Goal: Task Accomplishment & Management: Manage account settings

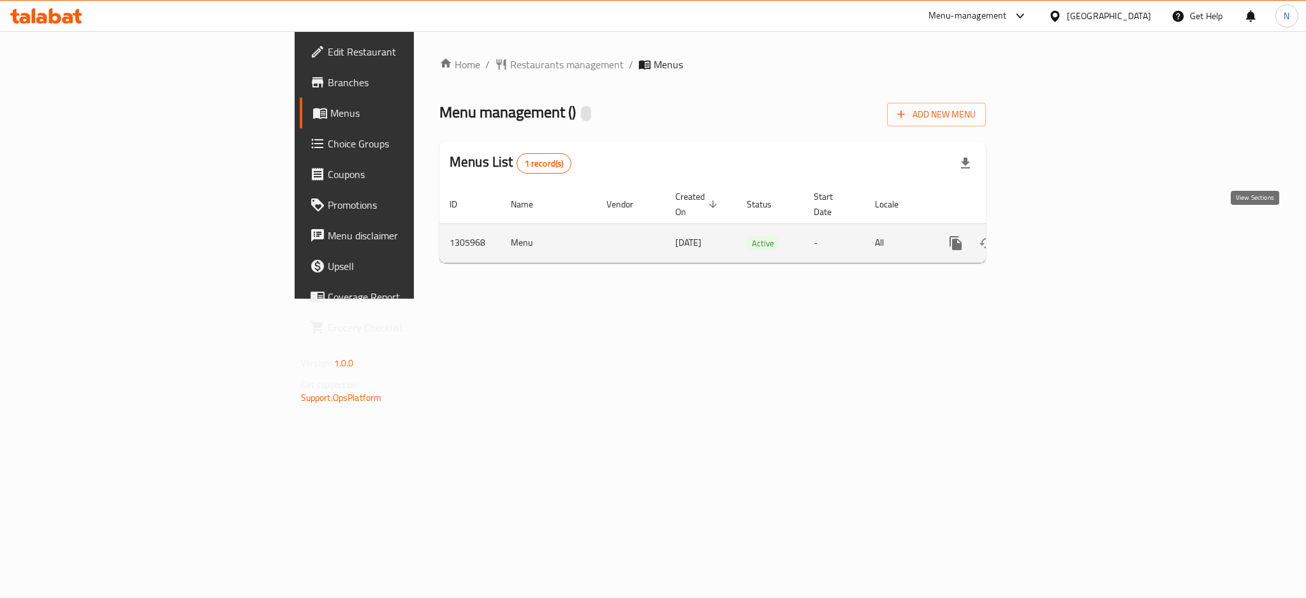
click at [1056, 235] on icon "enhanced table" at bounding box center [1047, 242] width 15 height 15
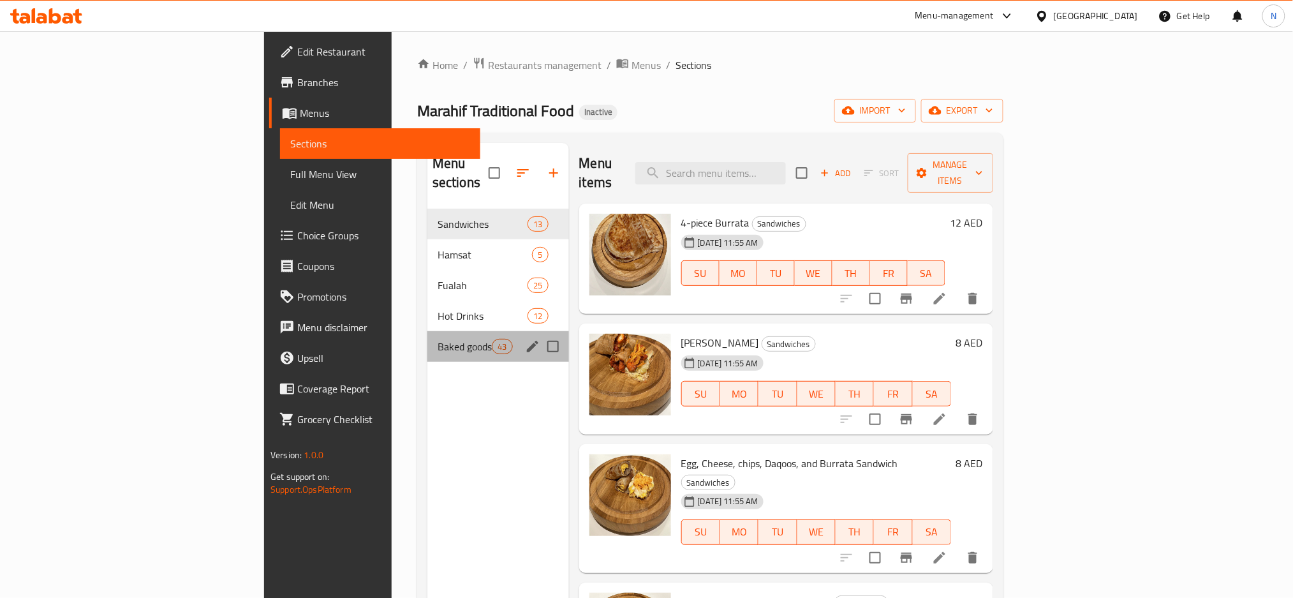
click at [427, 336] on div "Baked goods 43" at bounding box center [498, 346] width 142 height 31
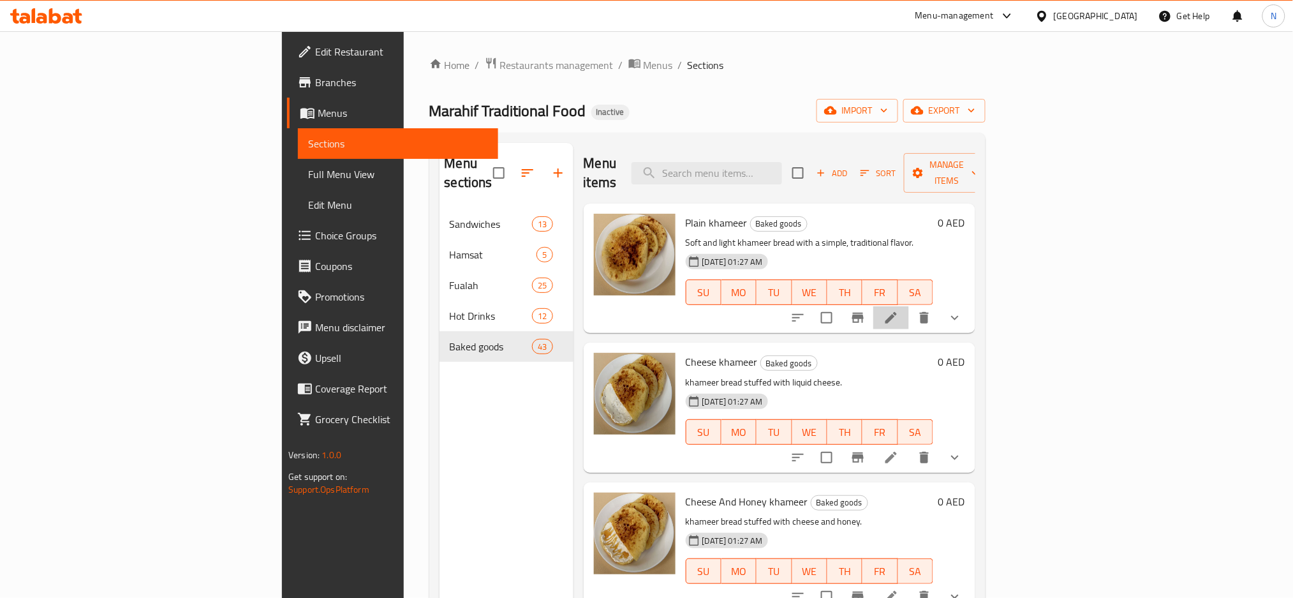
click at [909, 306] on li at bounding box center [891, 317] width 36 height 23
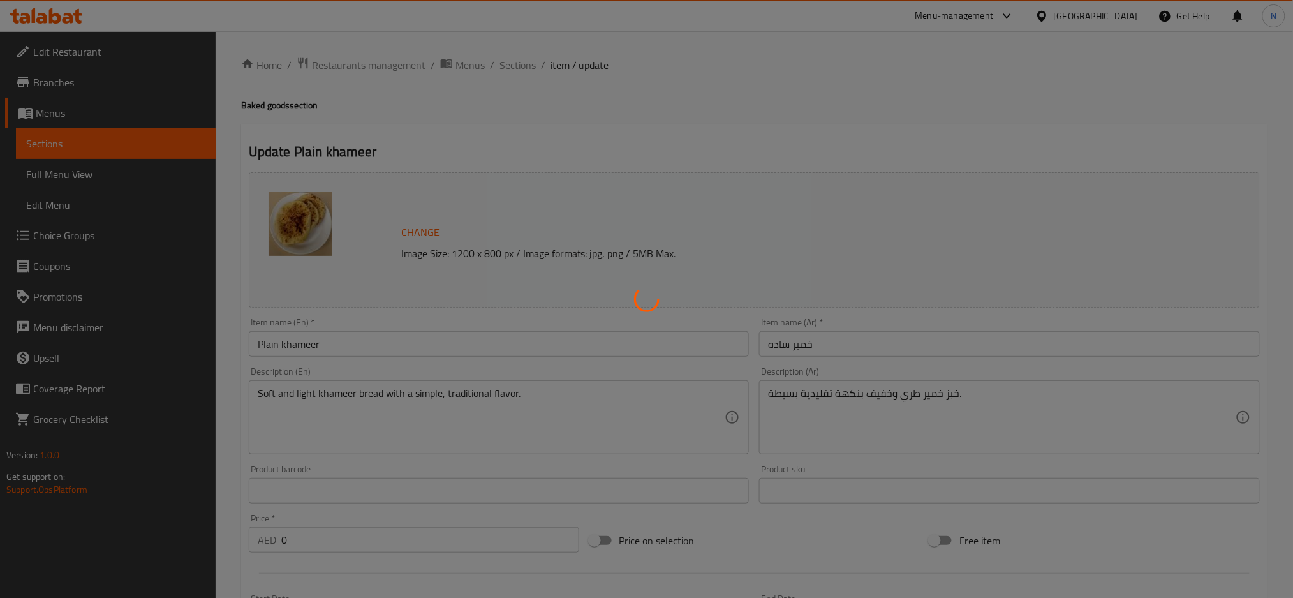
scroll to position [395, 0]
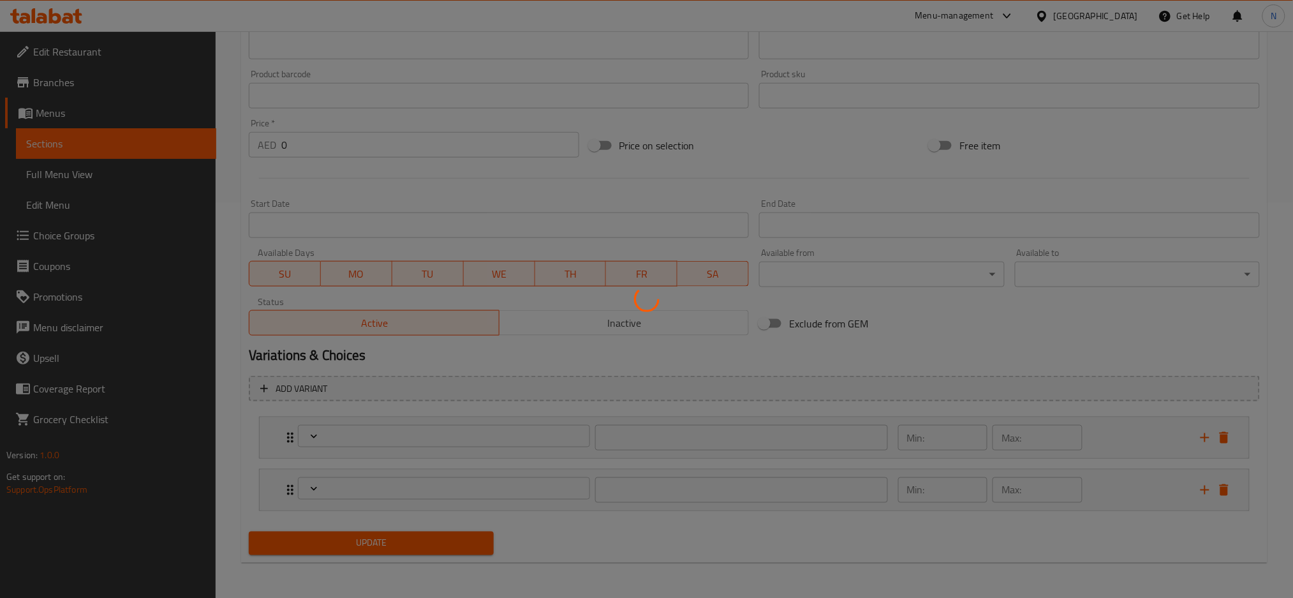
type input "اختر الحجم"
type input "1"
type input "الإضافات:"
type input "0"
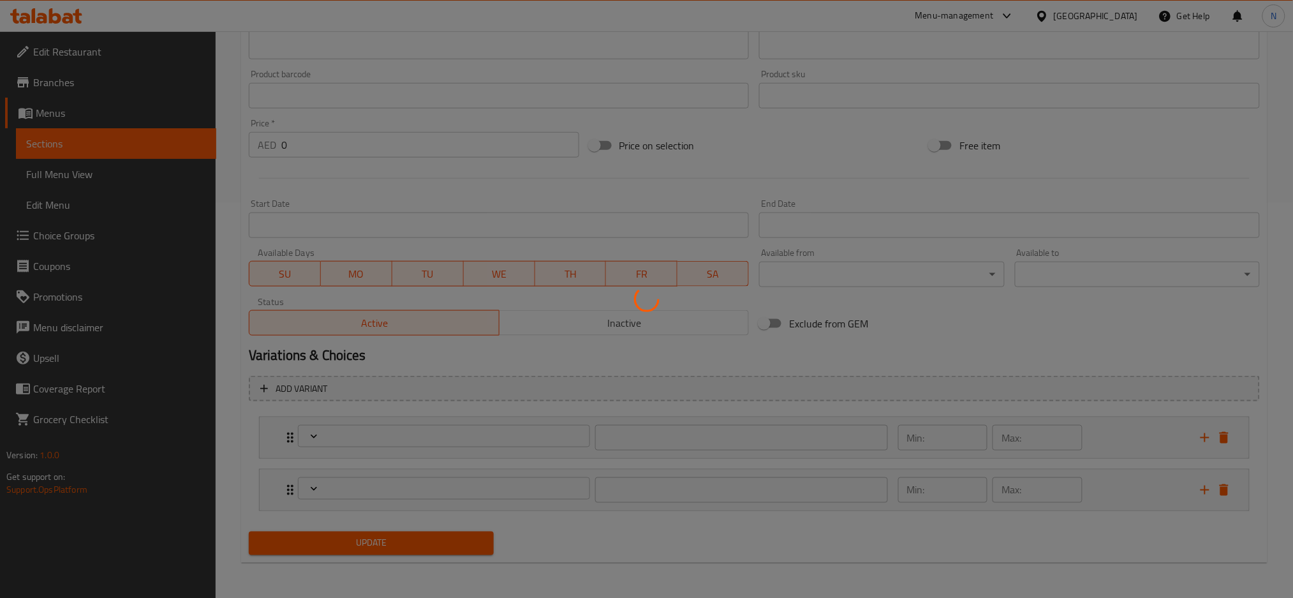
type input "3"
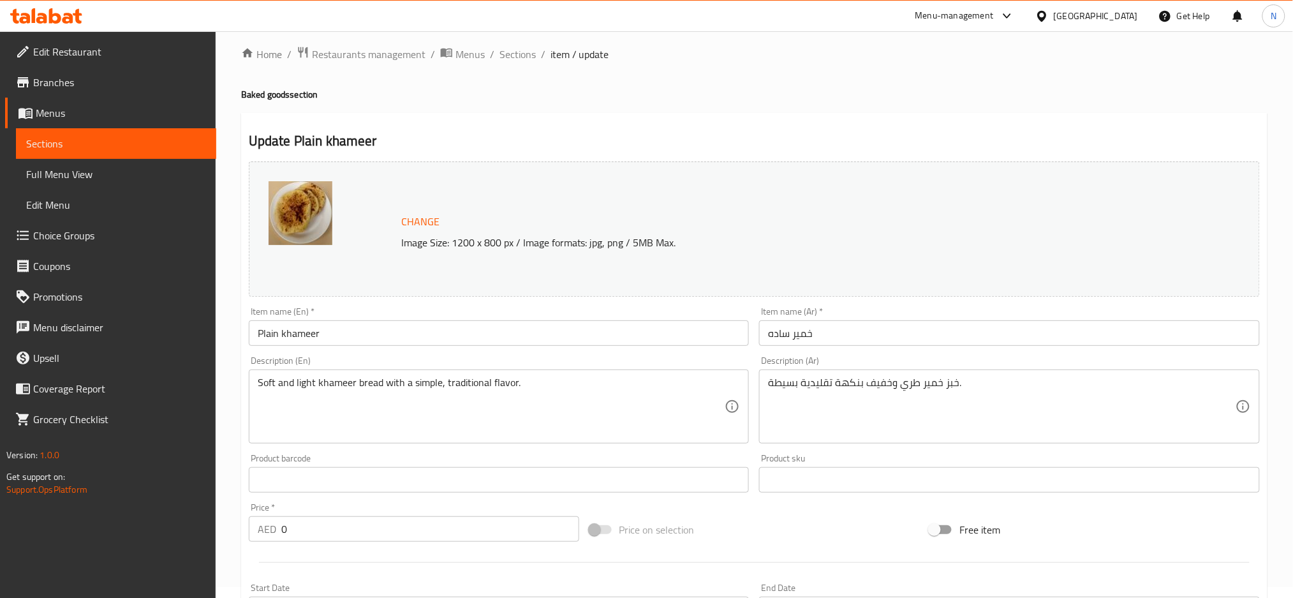
scroll to position [0, 0]
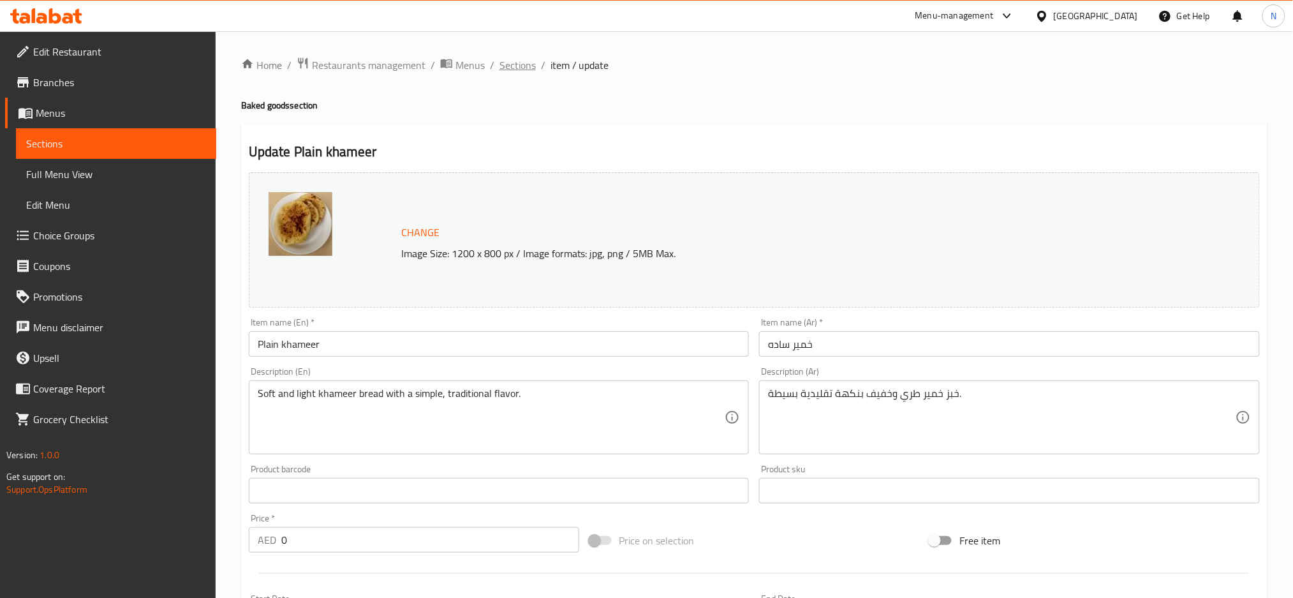
click at [516, 62] on span "Sections" at bounding box center [517, 64] width 36 height 15
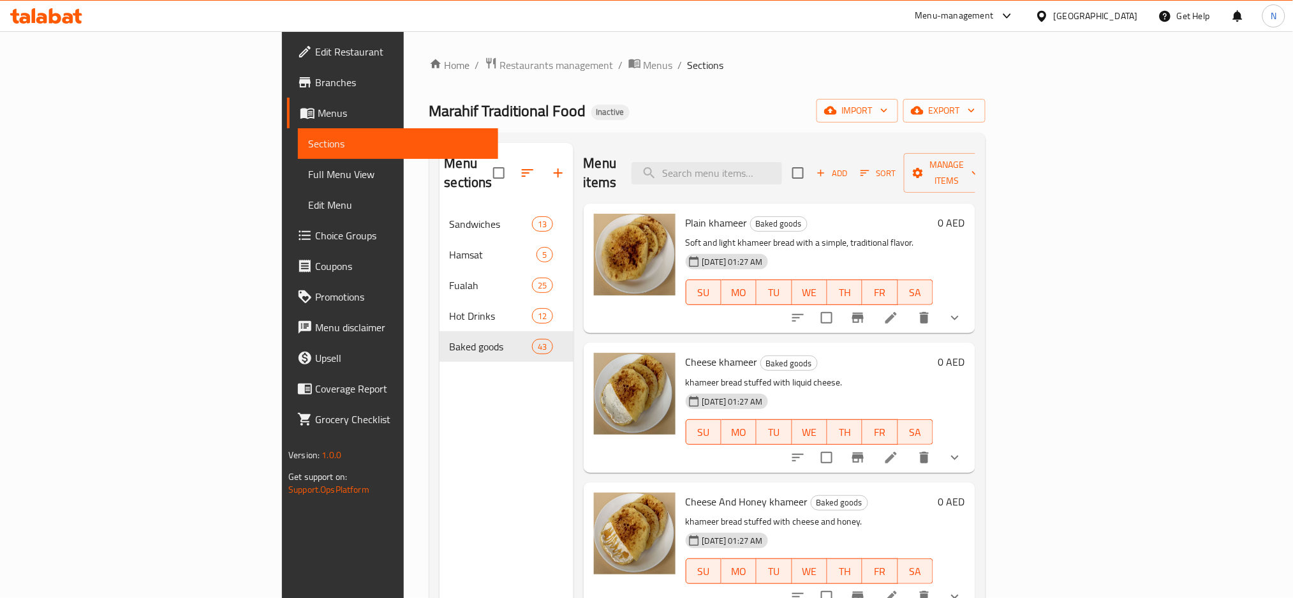
click at [771, 98] on div "Home / Restaurants management / Menus / Sections Marahif Traditional Food Inact…" at bounding box center [707, 404] width 556 height 694
click at [986, 99] on button "export" at bounding box center [944, 111] width 82 height 24
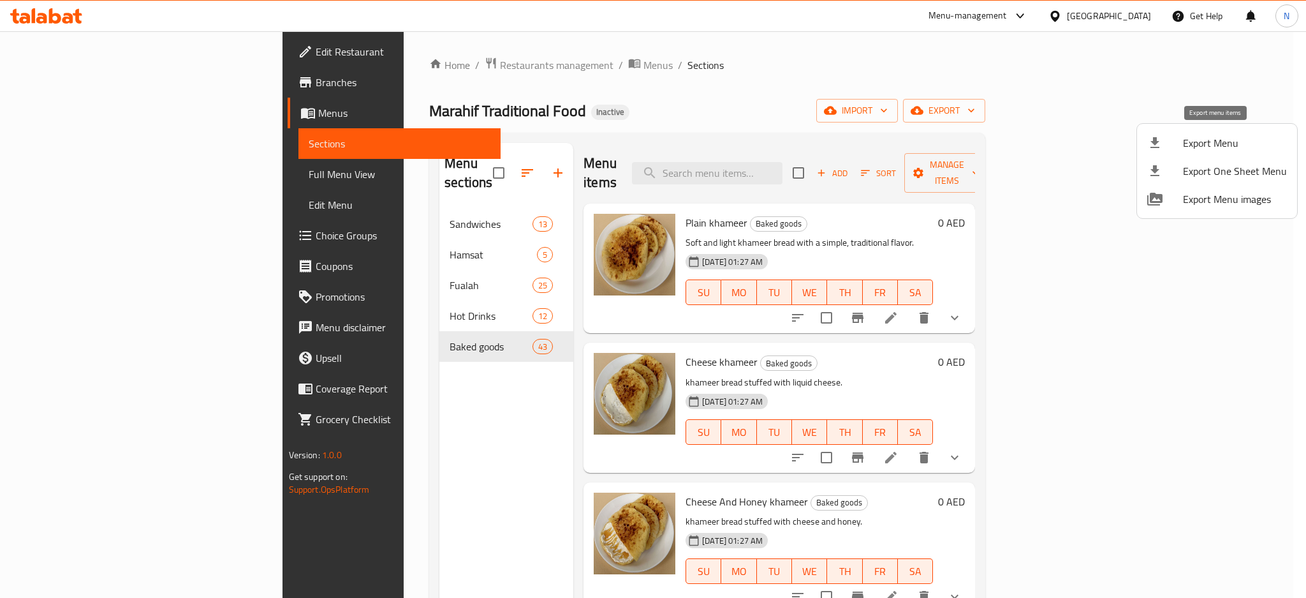
click at [1155, 142] on icon at bounding box center [1155, 142] width 9 height 11
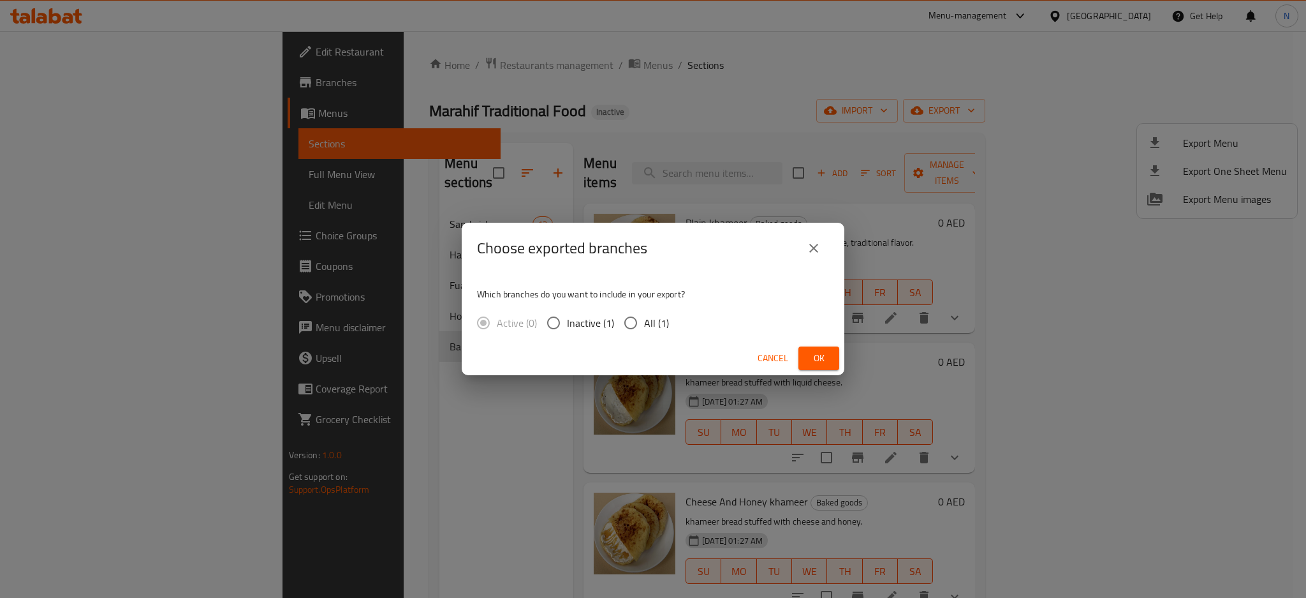
click at [665, 322] on span "All (1)" at bounding box center [656, 322] width 25 height 15
click at [644, 322] on input "All (1)" at bounding box center [630, 322] width 27 height 27
radio input "true"
click at [827, 360] on span "Ok" at bounding box center [819, 358] width 20 height 16
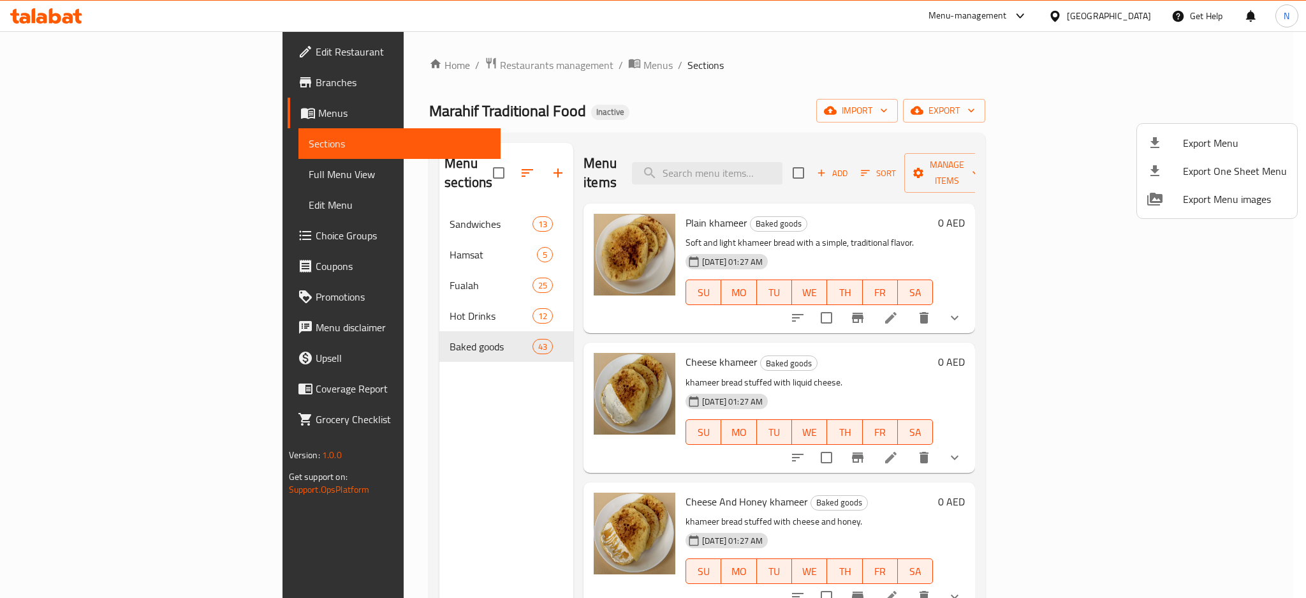
click at [812, 166] on div at bounding box center [653, 299] width 1306 height 598
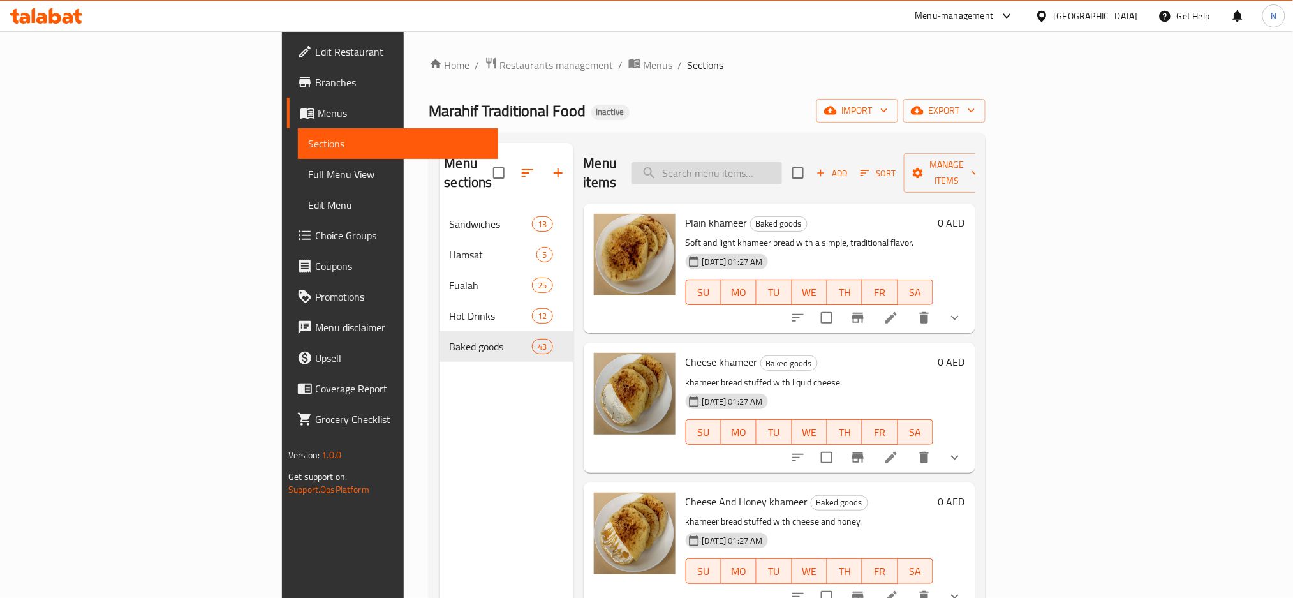
click at [782, 167] on input "search" at bounding box center [707, 173] width 151 height 22
paste input "[DEMOGRAPHIC_DATA] with dates"
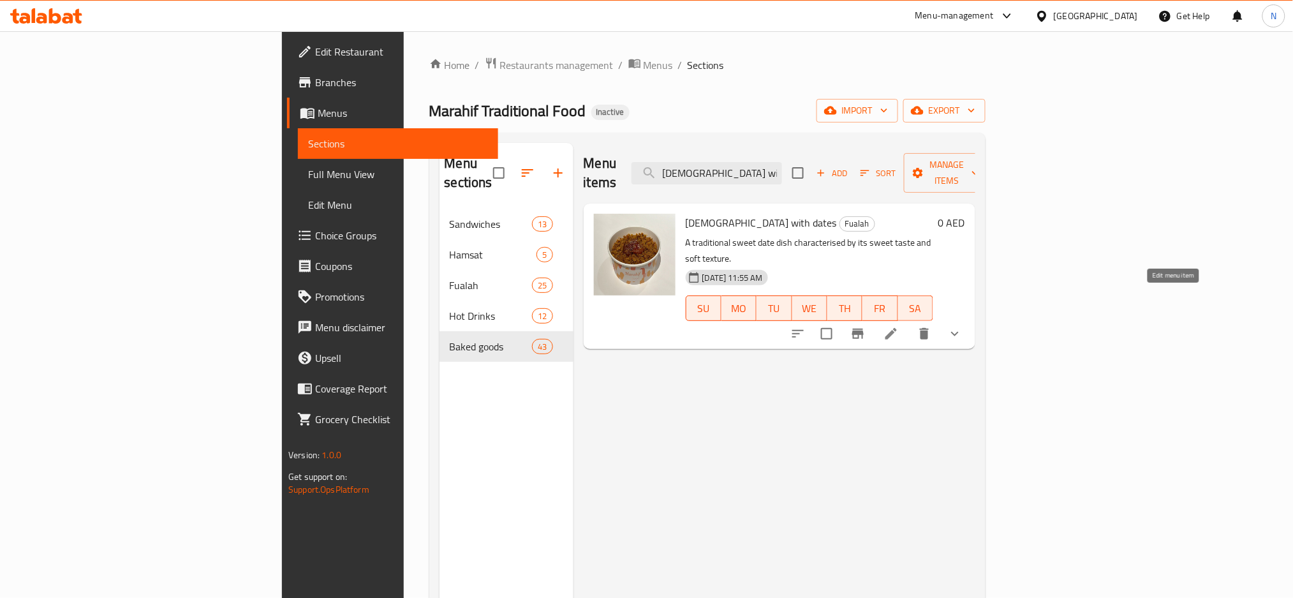
type input "[DEMOGRAPHIC_DATA] with dates"
click at [897, 328] on icon at bounding box center [890, 333] width 11 height 11
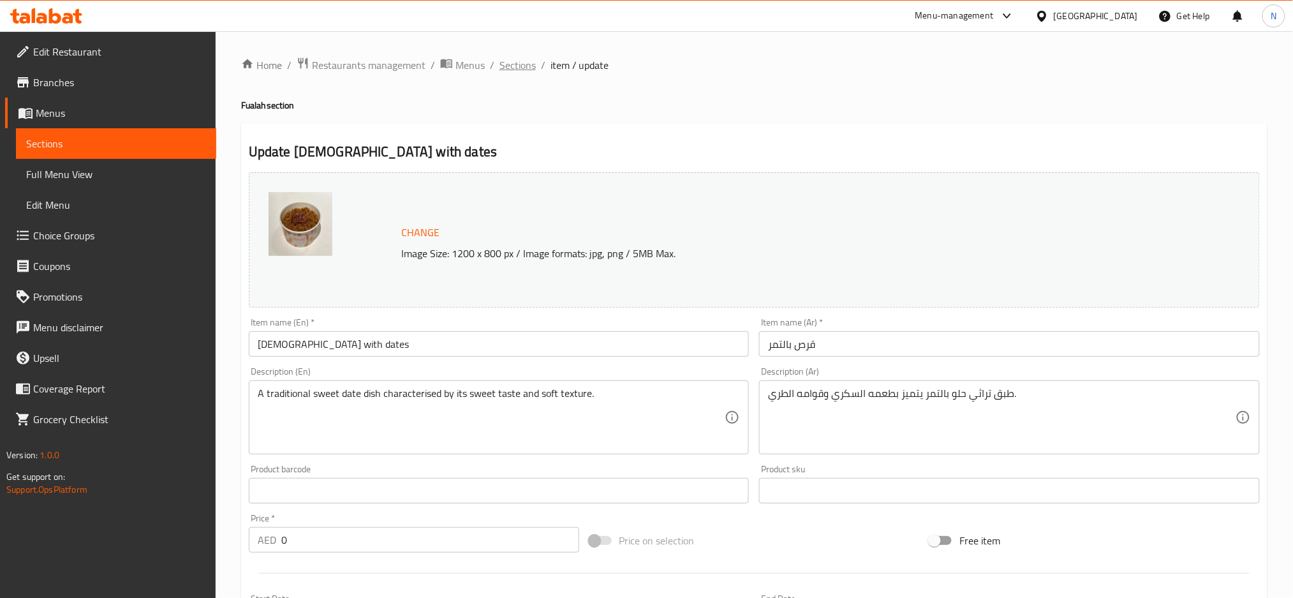
click at [518, 72] on span "Sections" at bounding box center [517, 64] width 36 height 15
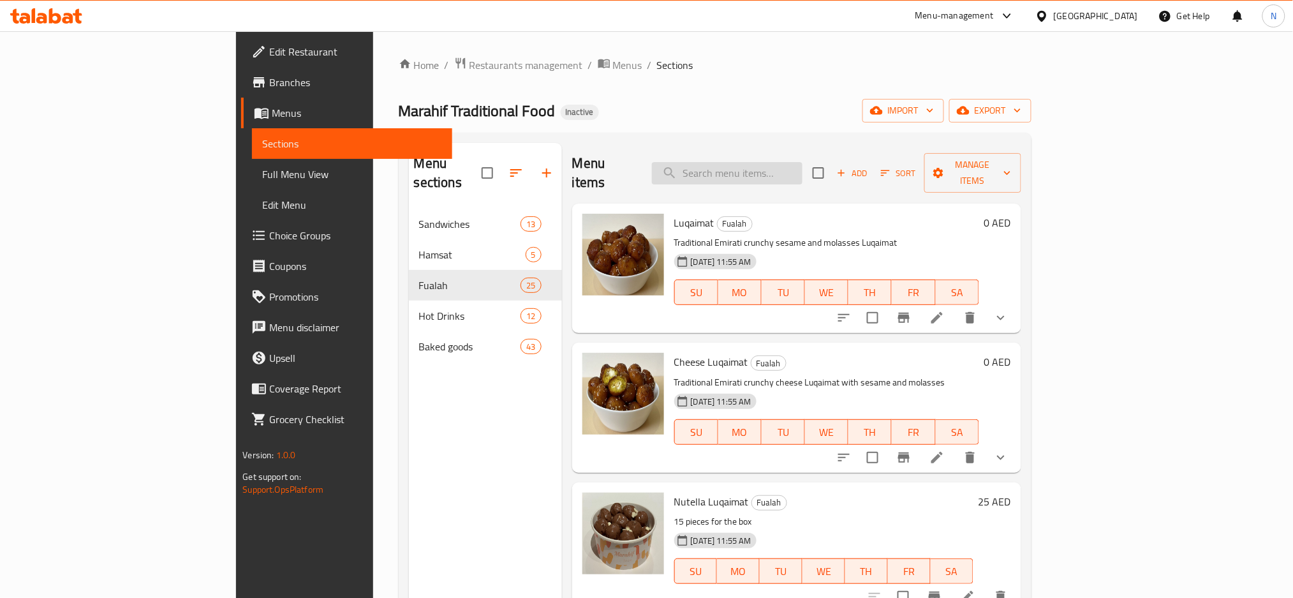
click at [802, 173] on input "search" at bounding box center [727, 173] width 151 height 22
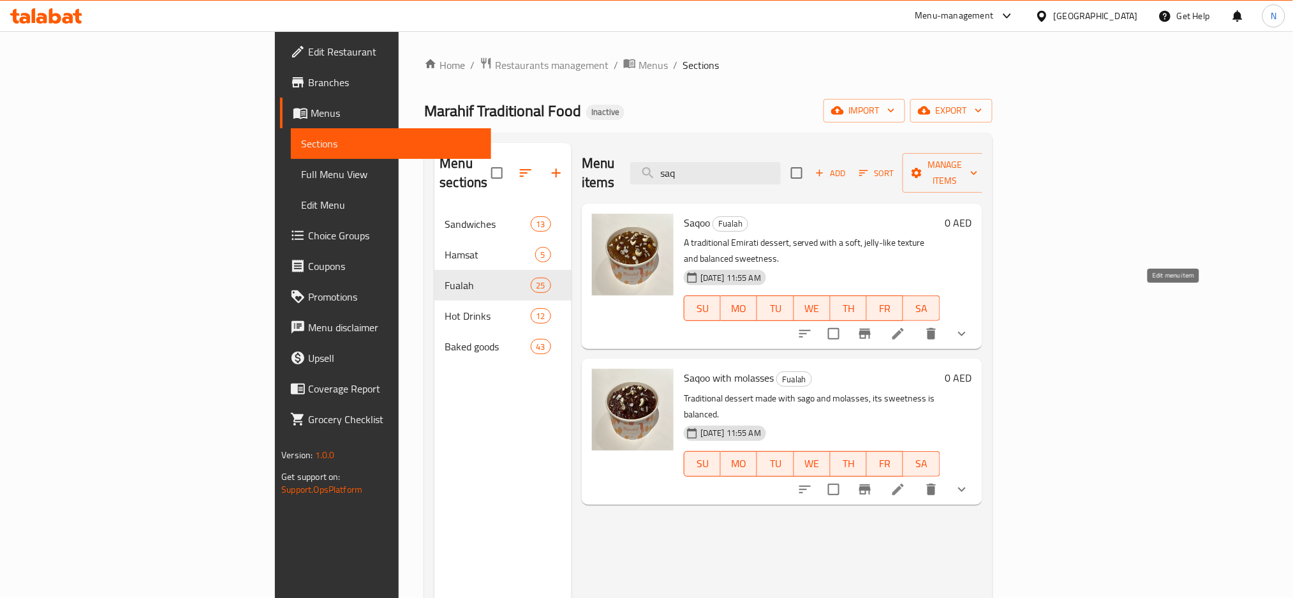
type input "saq"
click at [906, 326] on icon at bounding box center [898, 333] width 15 height 15
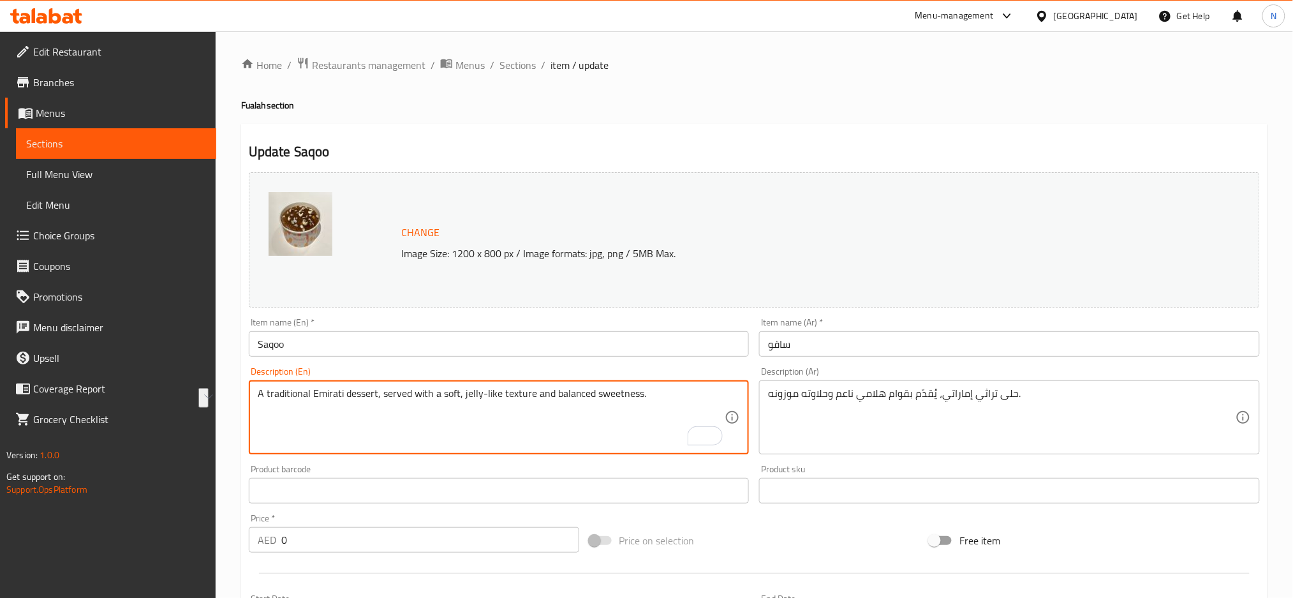
drag, startPoint x: 531, startPoint y: 397, endPoint x: 434, endPoint y: 398, distance: 97.0
click at [434, 398] on textarea "A traditional Emirati dessert, served with a soft, jelly-like texture and balan…" at bounding box center [492, 417] width 468 height 61
paste textarea "With a soft gelatinous"
click at [434, 398] on textarea "A traditional Emirati dessert, served with With a soft gelatinous texture and b…" at bounding box center [492, 417] width 468 height 61
type textarea "A traditional Emirati dessert, served With a soft gelatinous texture and balanc…"
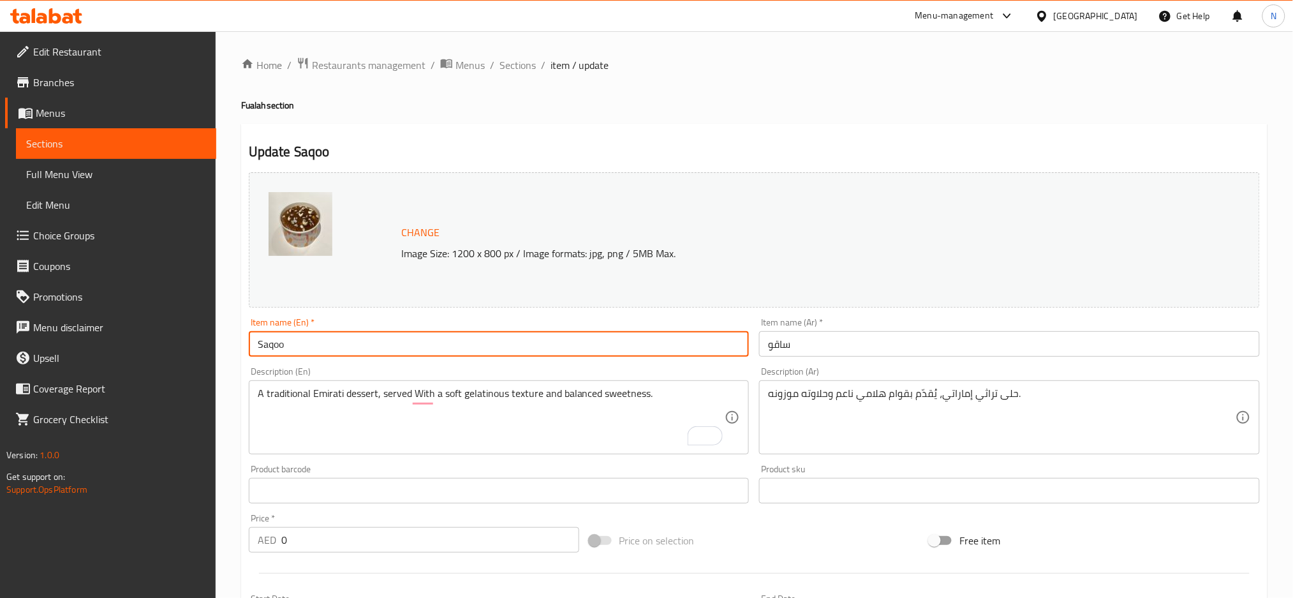
click at [352, 339] on input "Saqoo" at bounding box center [499, 344] width 501 height 26
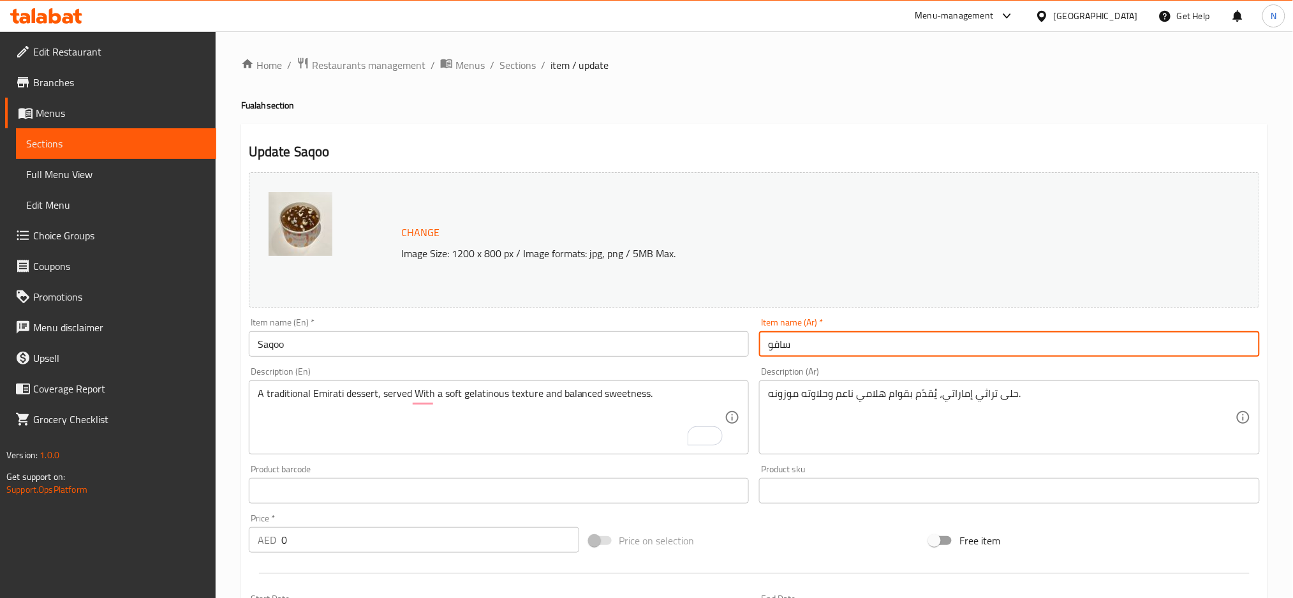
click at [861, 350] on input "ساقو" at bounding box center [1009, 344] width 501 height 26
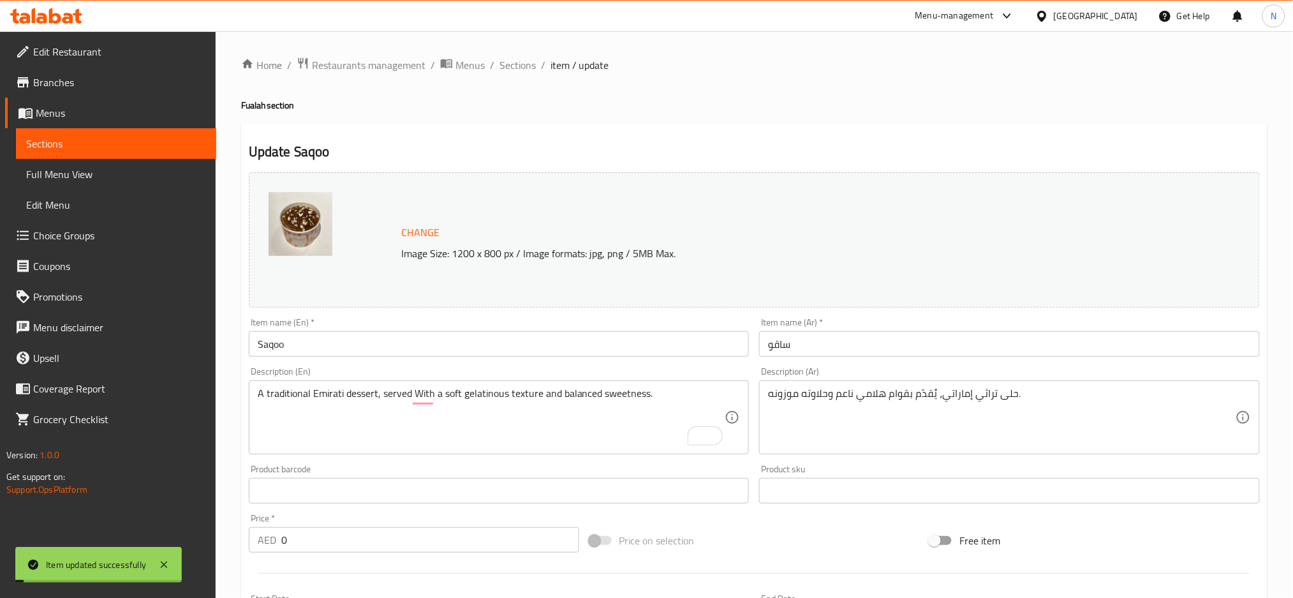
click at [522, 66] on span "Sections" at bounding box center [517, 64] width 36 height 15
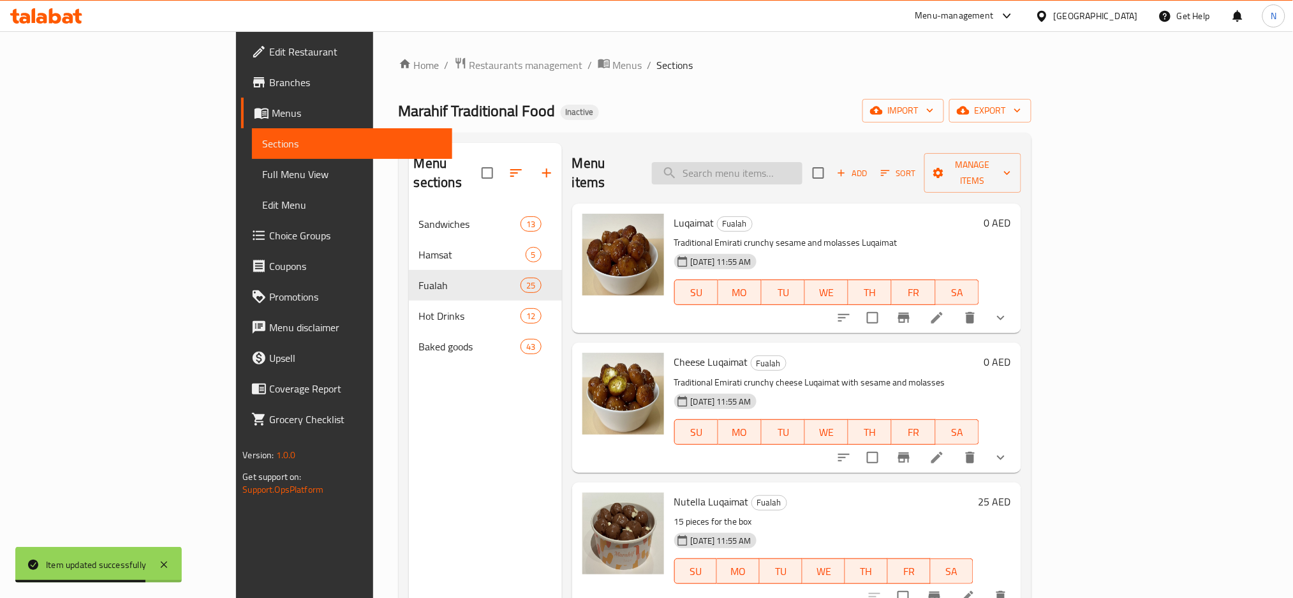
click at [798, 164] on input "search" at bounding box center [727, 173] width 151 height 22
paste input "[DEMOGRAPHIC_DATA]"
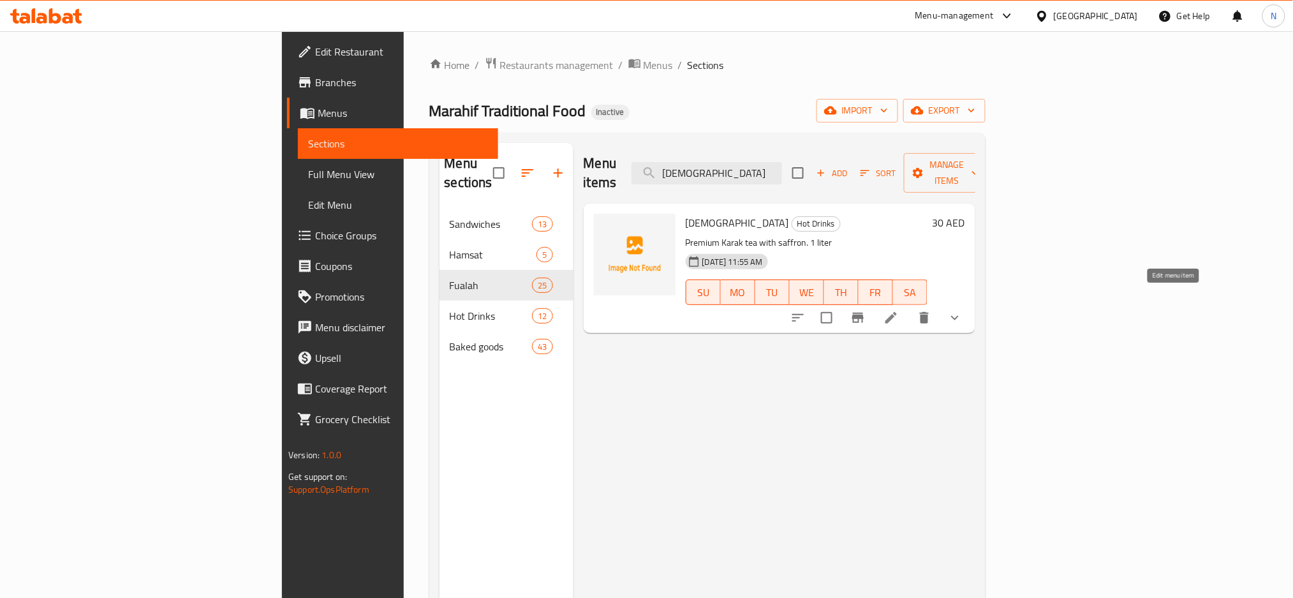
type input "[DEMOGRAPHIC_DATA]"
click at [899, 310] on icon at bounding box center [891, 317] width 15 height 15
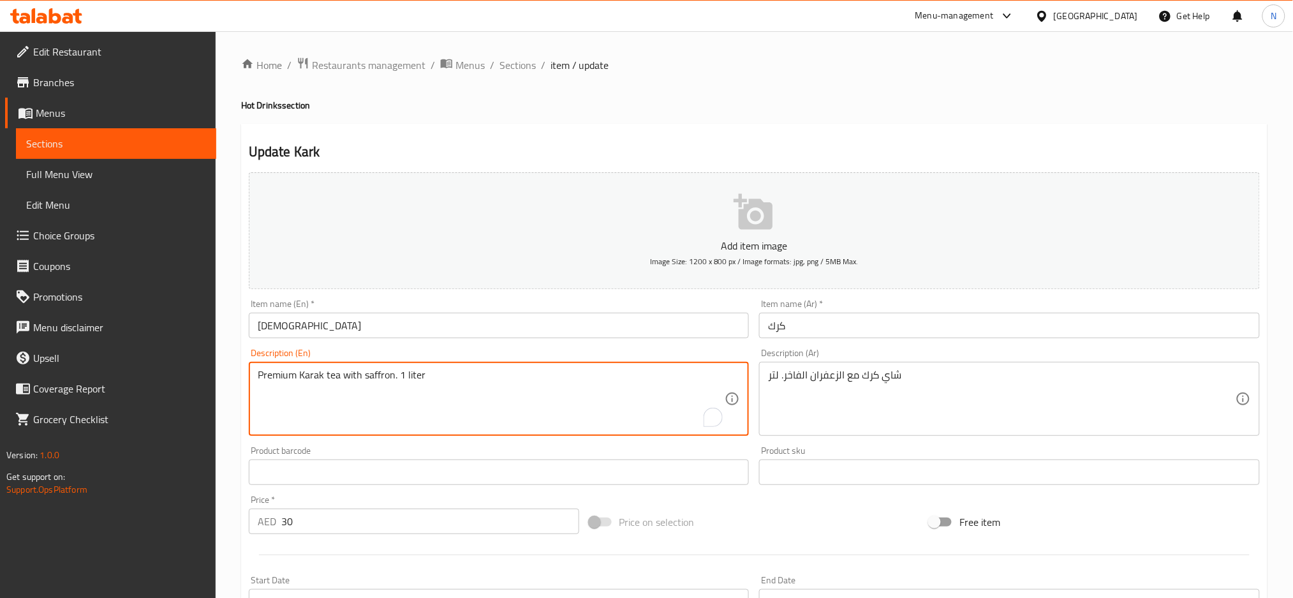
click at [274, 370] on textarea "Premium Karak tea with saffron. 1 liter" at bounding box center [492, 399] width 468 height 61
click at [353, 378] on textarea "Karak tea with saffron. 1 liter" at bounding box center [492, 399] width 468 height 61
paste textarea "Premium"
type textarea "Karak tea with saffron Premium. 1 liter"
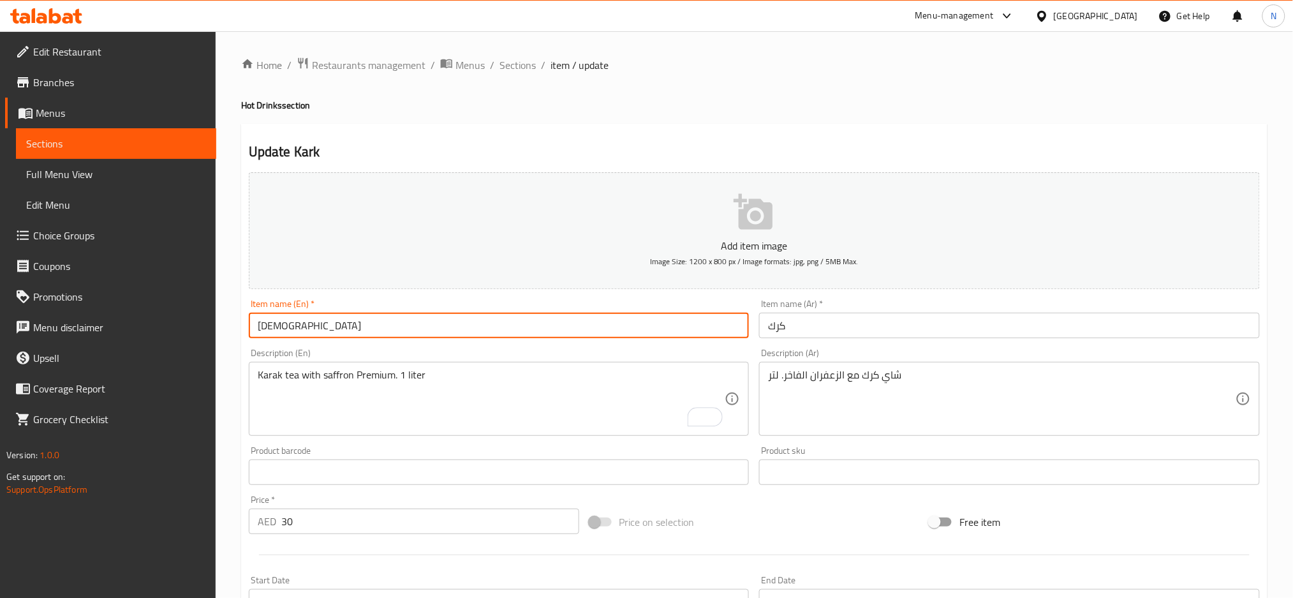
click at [359, 324] on input "[DEMOGRAPHIC_DATA]" at bounding box center [499, 326] width 501 height 26
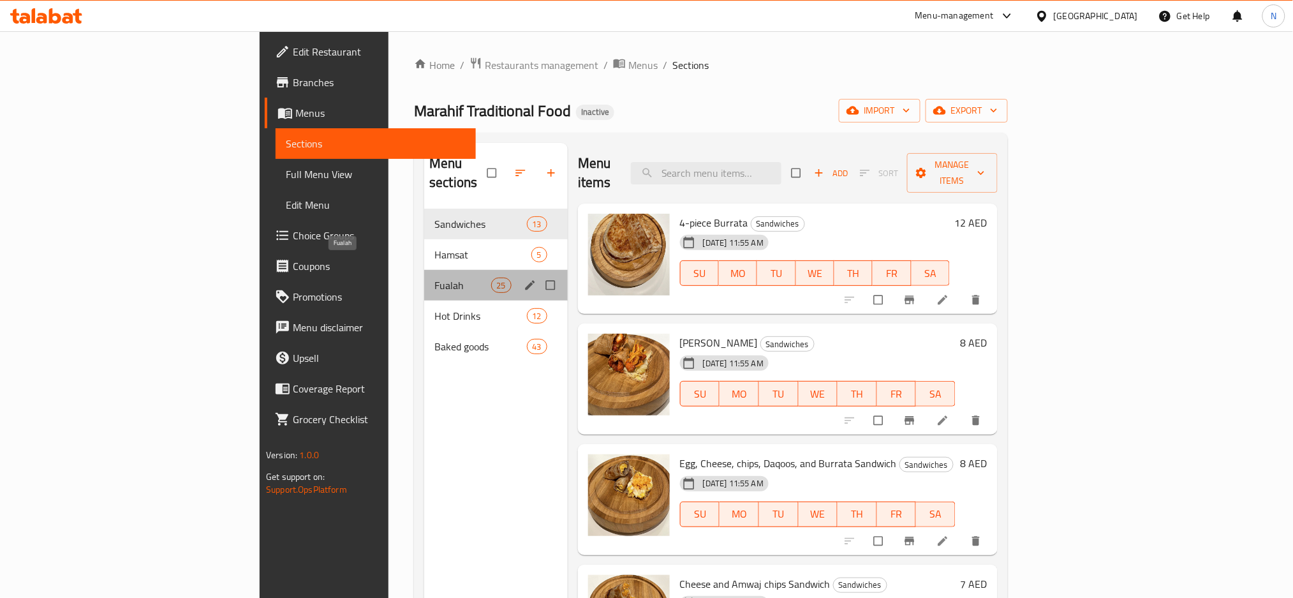
click at [434, 277] on span "Fualah" at bounding box center [462, 284] width 56 height 15
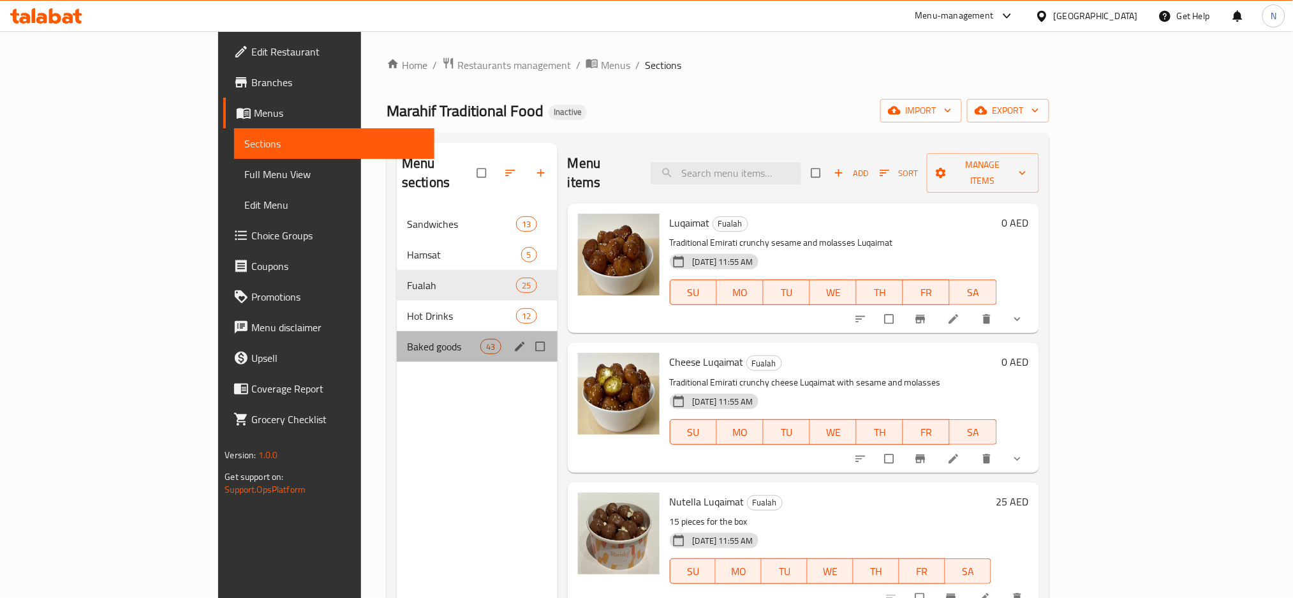
click at [397, 336] on div "Baked goods 43" at bounding box center [477, 346] width 161 height 31
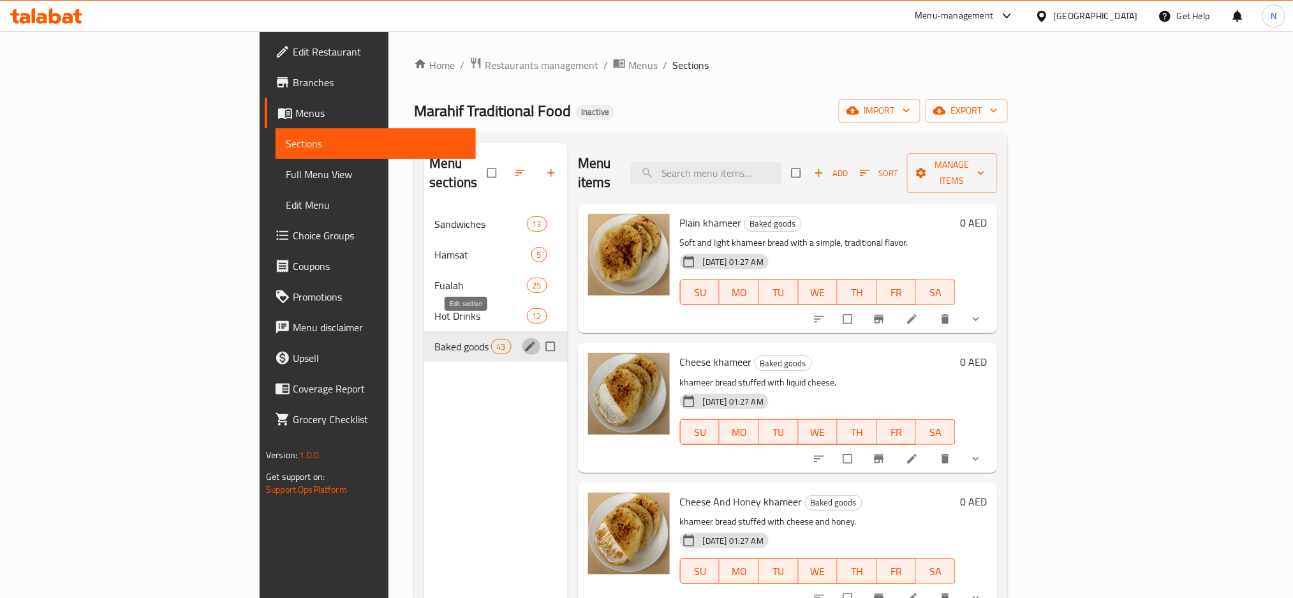
click at [525, 341] on icon "edit" at bounding box center [530, 346] width 10 height 10
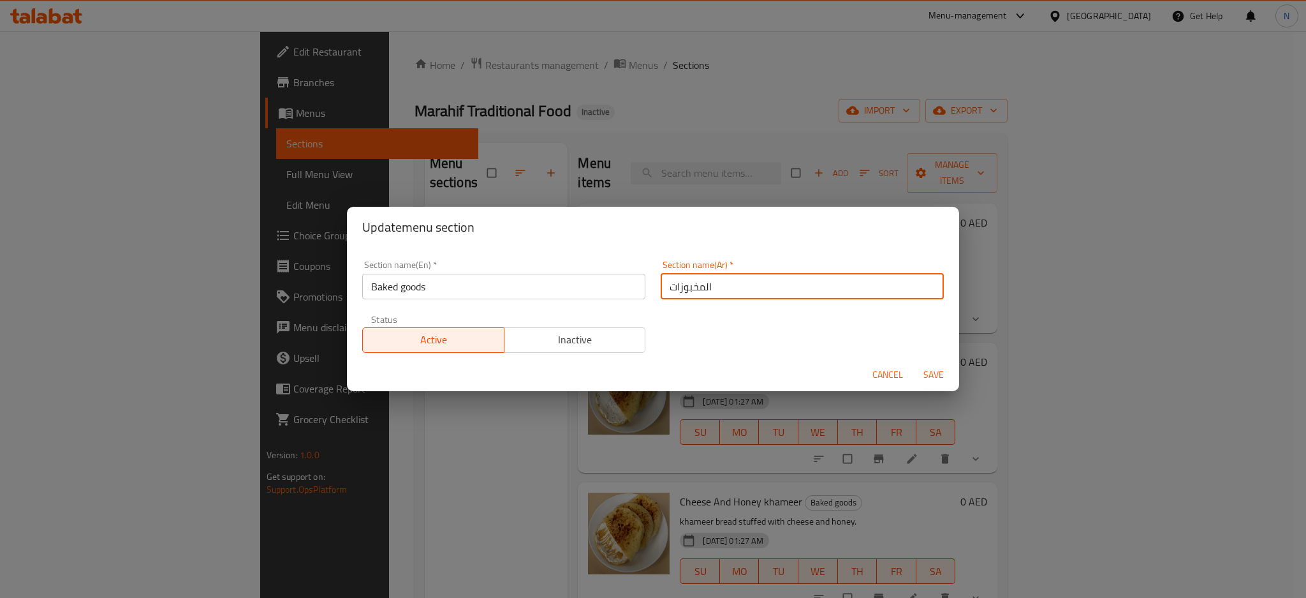
click at [684, 286] on input "المخبوزات" at bounding box center [802, 287] width 283 height 26
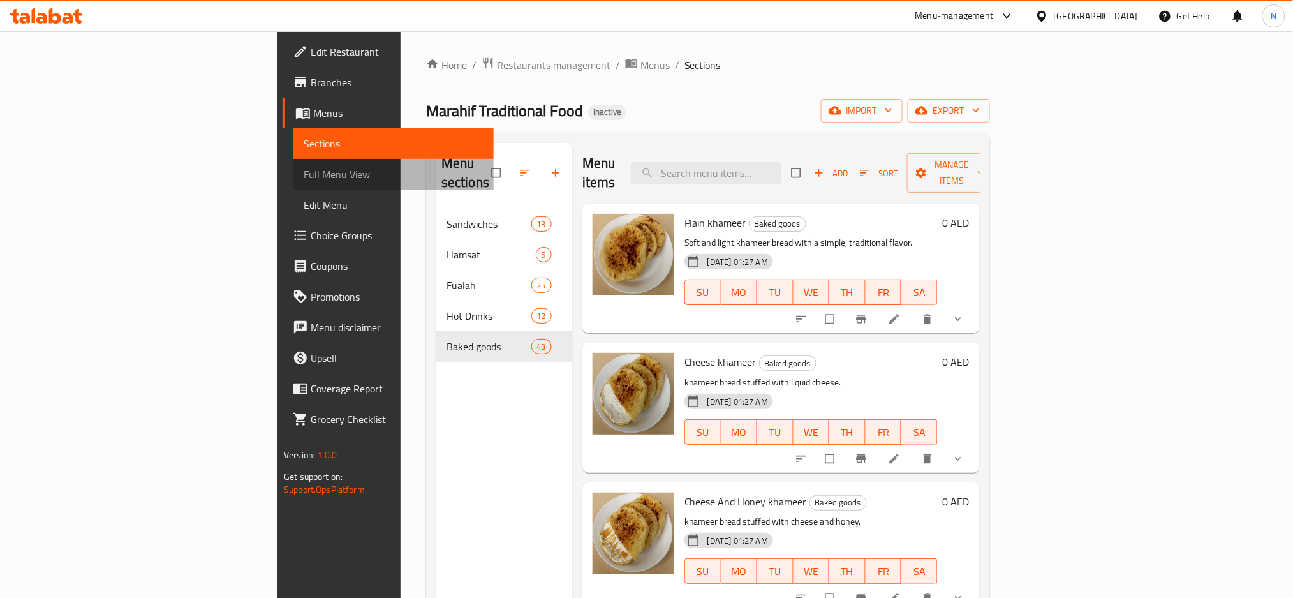
click at [304, 175] on span "Full Menu View" at bounding box center [394, 173] width 180 height 15
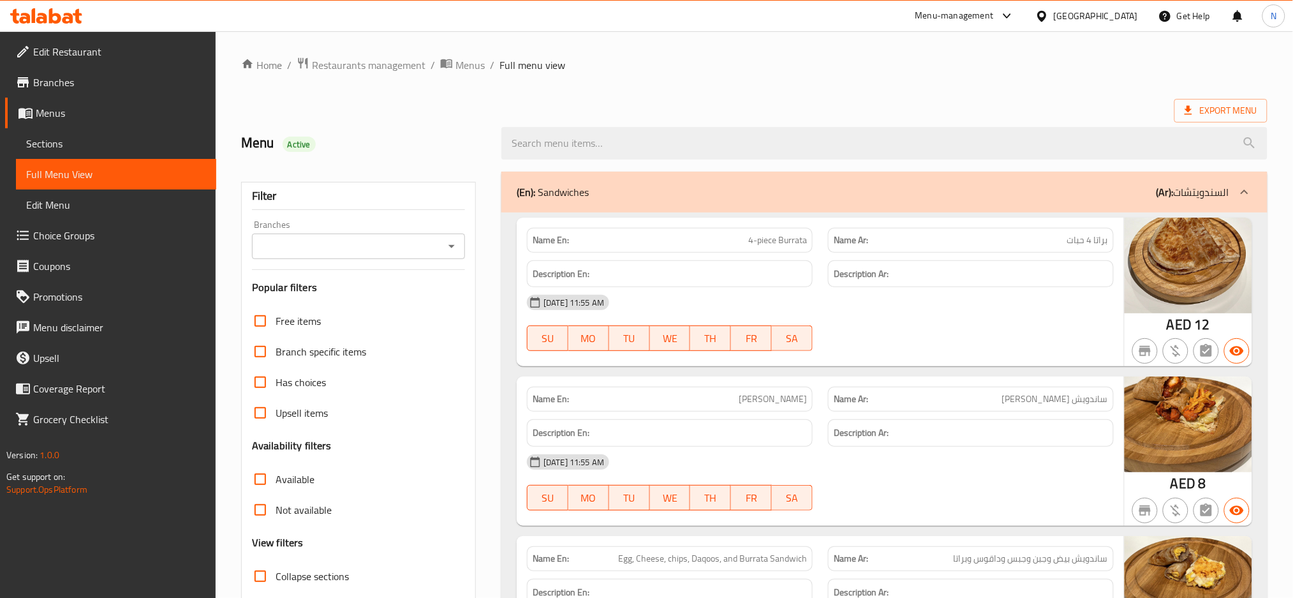
click at [304, 574] on span "Collapse sections" at bounding box center [312, 575] width 73 height 15
click at [276, 574] on input "Collapse sections" at bounding box center [260, 576] width 31 height 31
checkbox input "true"
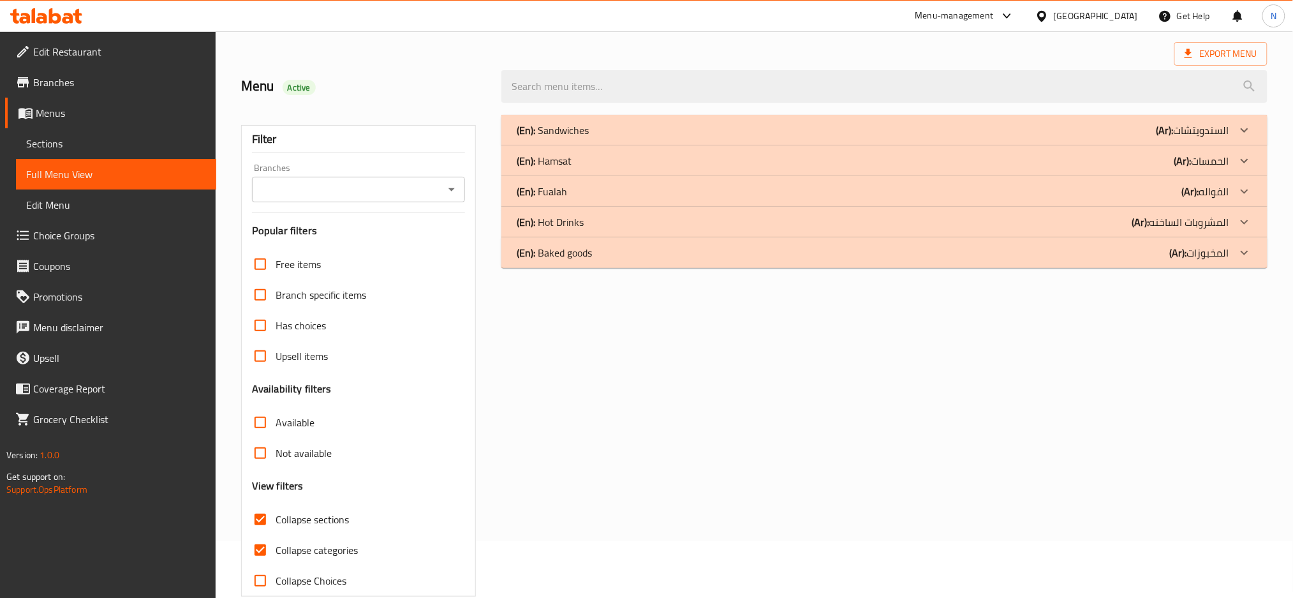
scroll to position [68, 0]
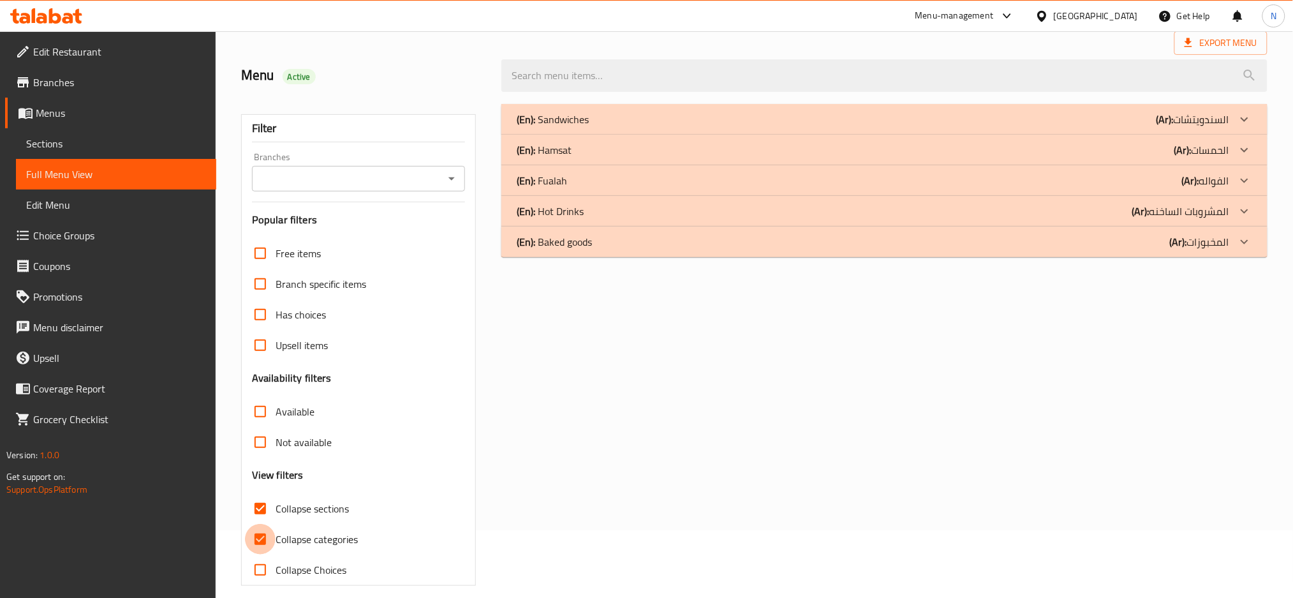
click at [267, 543] on input "Collapse categories" at bounding box center [260, 539] width 31 height 31
checkbox input "false"
click at [754, 127] on div "(En): Baked goods (Ar): المخبوزات" at bounding box center [873, 119] width 713 height 15
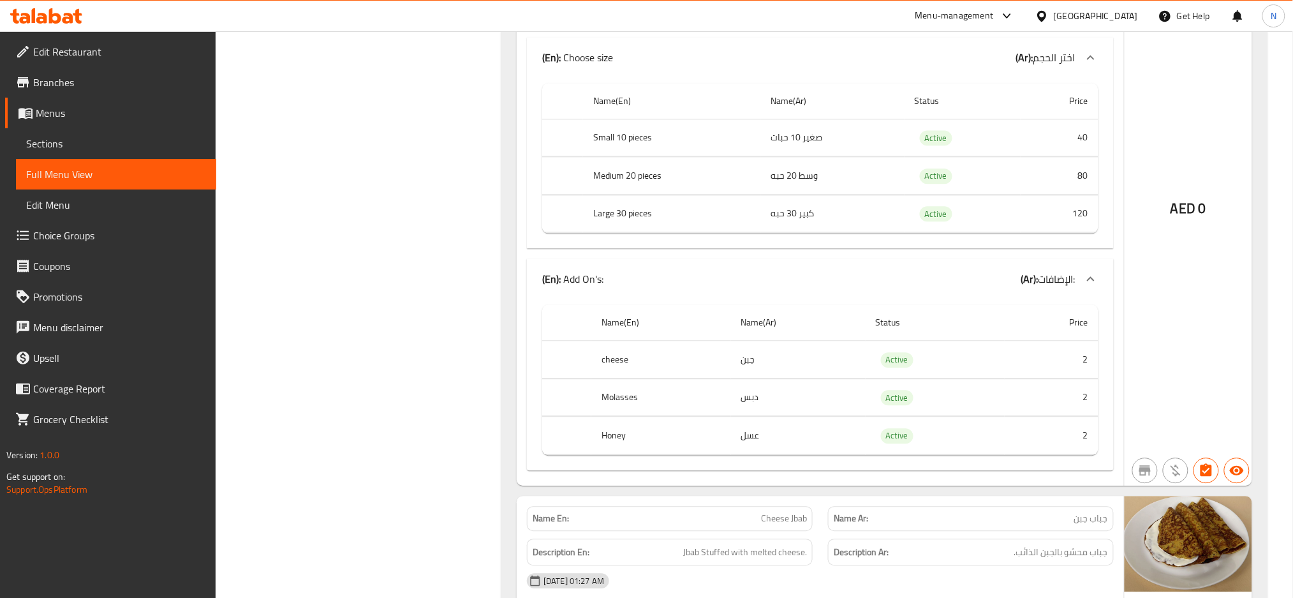
scroll to position [4514, 0]
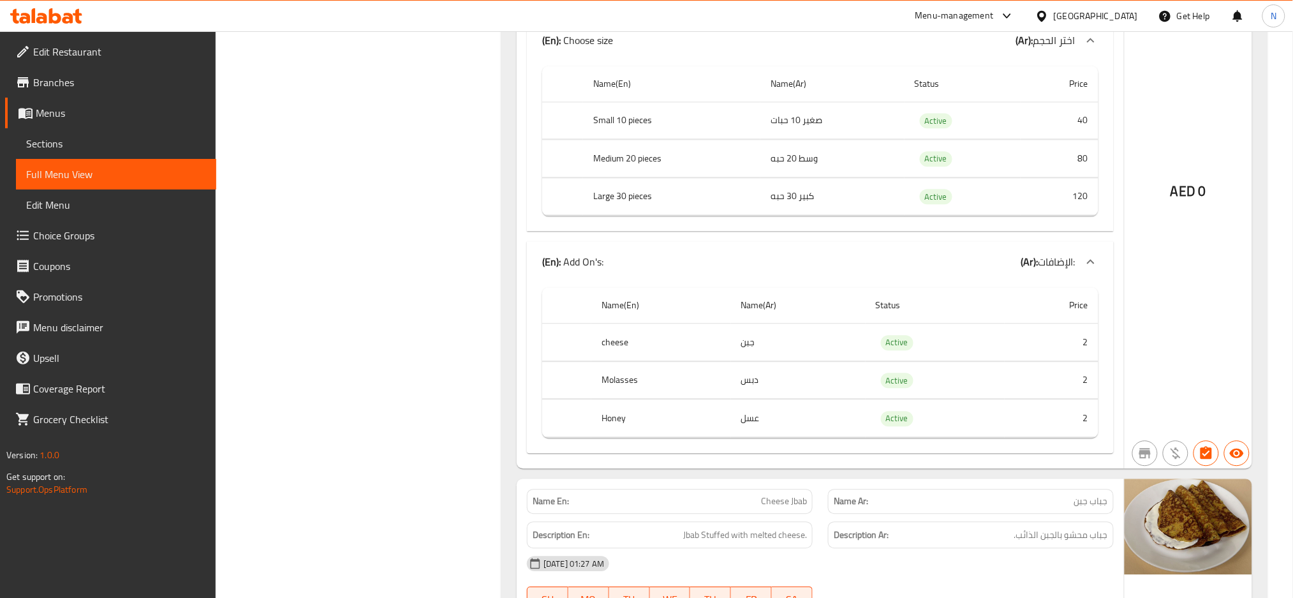
copy th "Molasses"
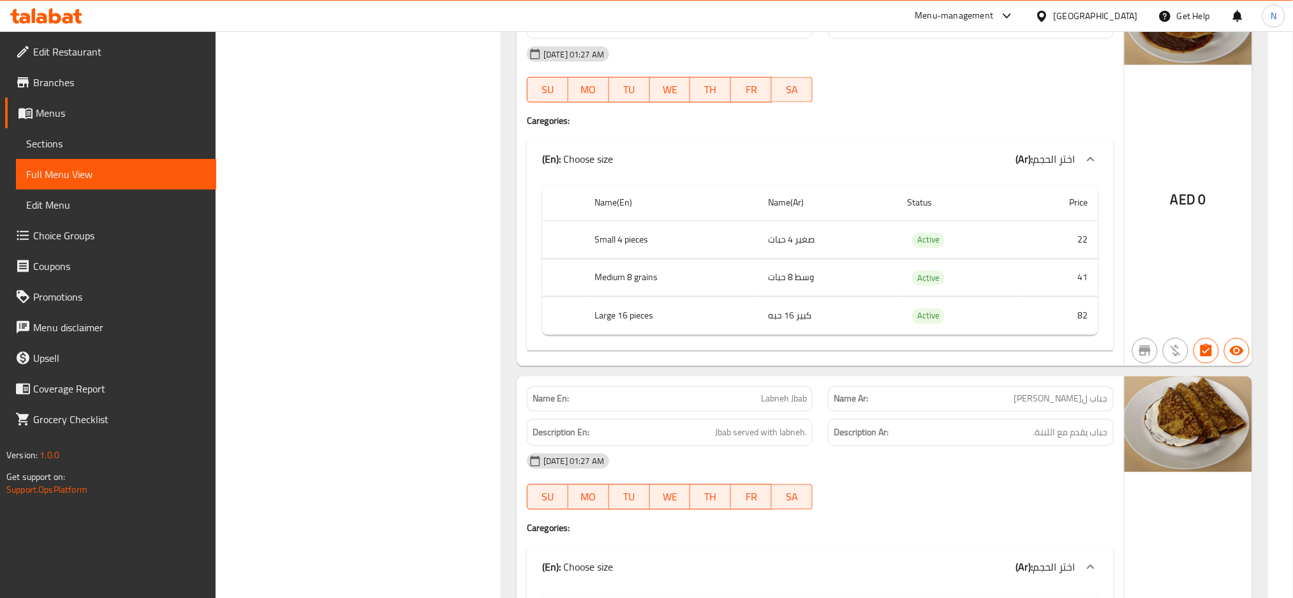
scroll to position [7874, 0]
click at [973, 366] on div "Name En: Nutella Jbab Name Ar: جباب نوتيلا Description En: Jbab Stuffed with Nu…" at bounding box center [820, 167] width 607 height 397
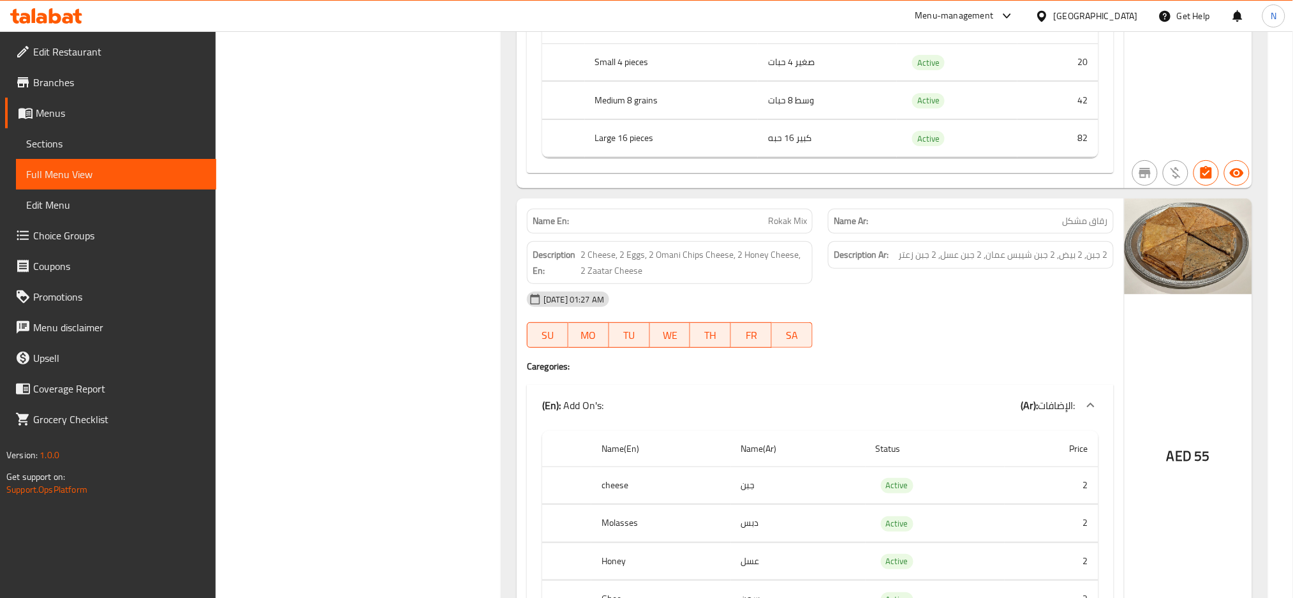
scroll to position [8900, 0]
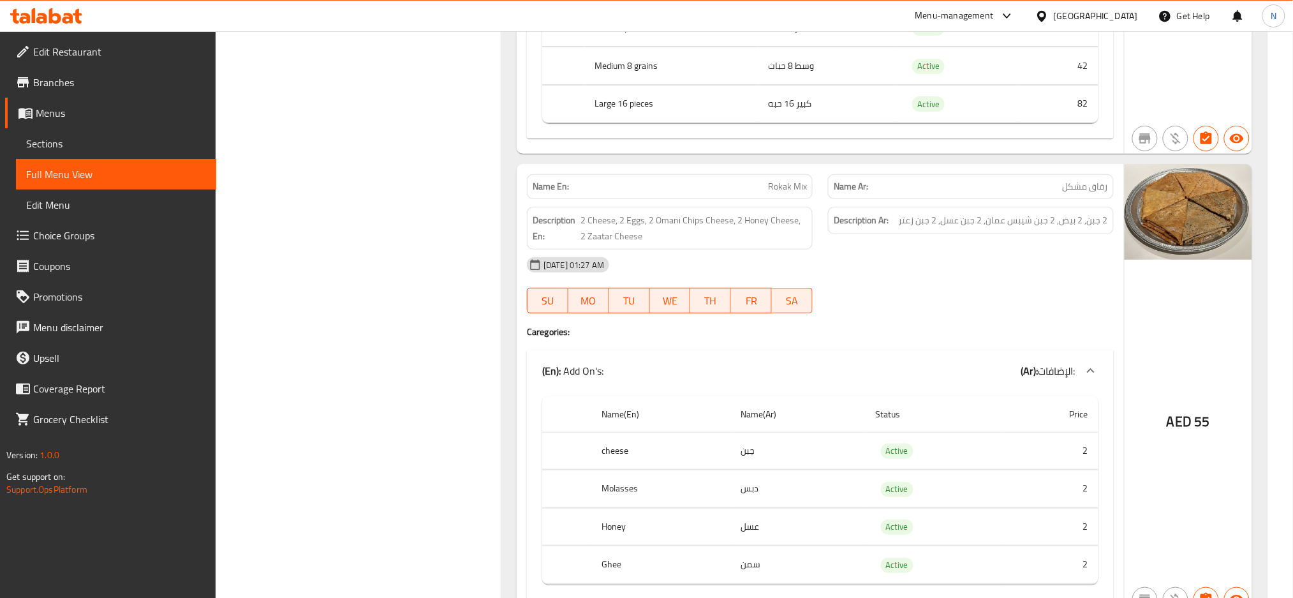
click at [792, 193] on span "Rokak Mix" at bounding box center [787, 186] width 39 height 13
copy span "Rokak Mix"
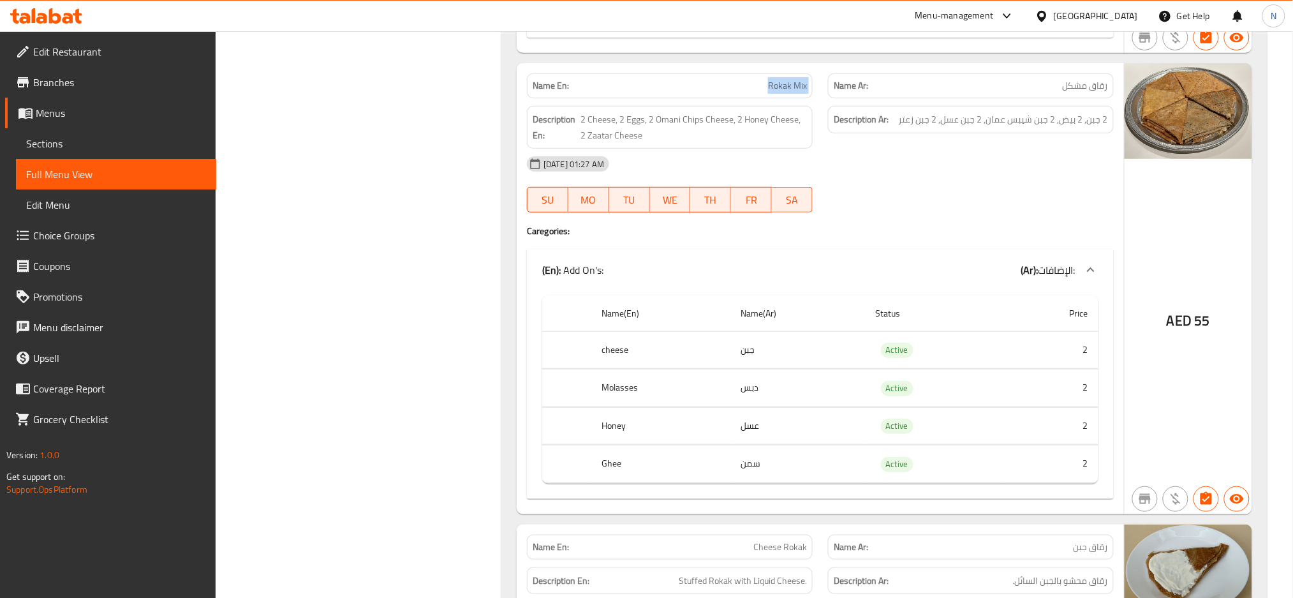
scroll to position [9002, 0]
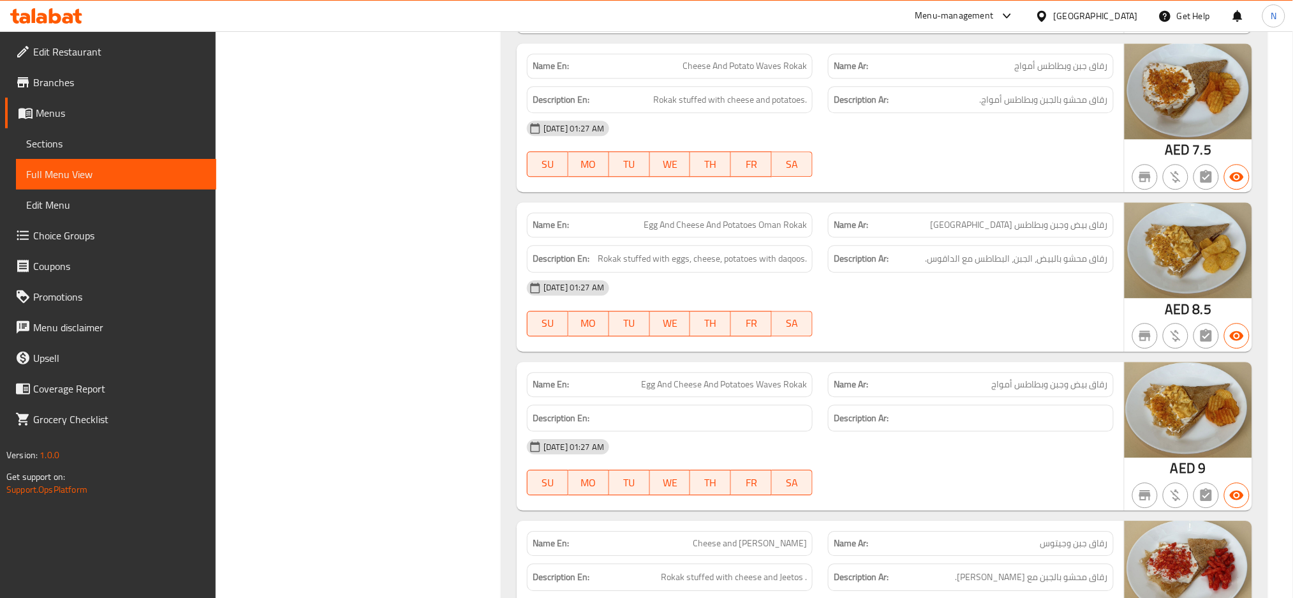
scroll to position [11715, 0]
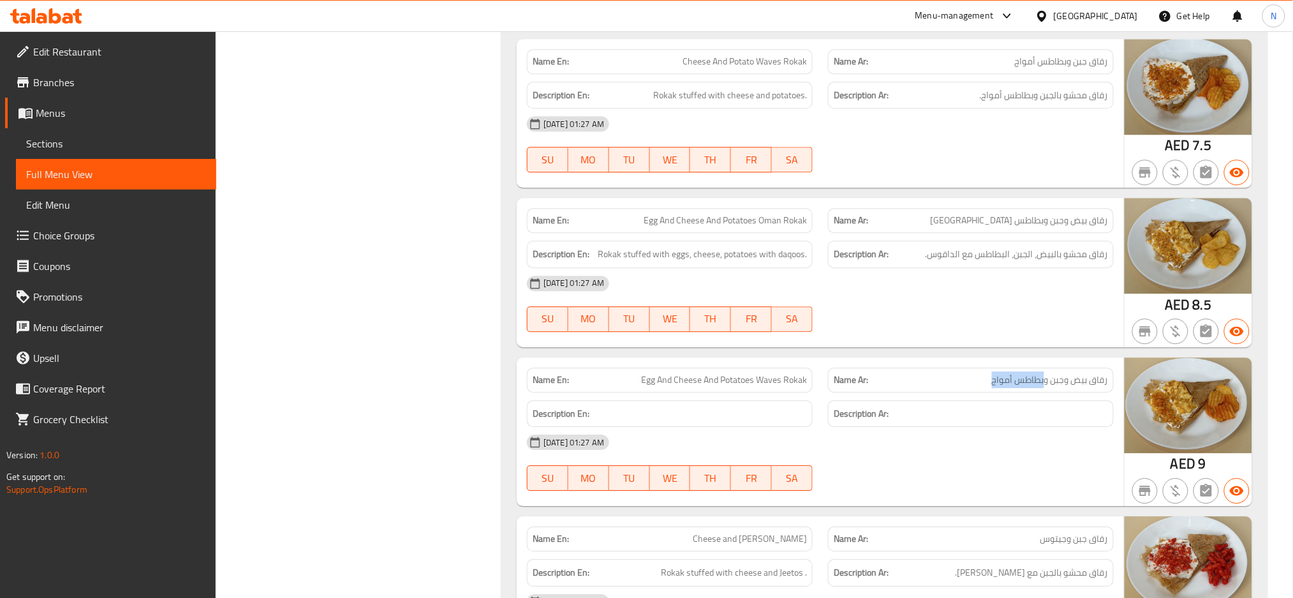
drag, startPoint x: 1045, startPoint y: 397, endPoint x: 976, endPoint y: 396, distance: 68.9
click at [976, 387] on p "Name Ar: رقاق بيض وجبن وبطاطس أمواج" at bounding box center [971, 379] width 274 height 13
copy span "بطاطس أمواج"
click at [1045, 387] on span "رقاق بيض وجبن وبطاطس أمواج" at bounding box center [1050, 379] width 116 height 13
drag, startPoint x: 1045, startPoint y: 398, endPoint x: 1008, endPoint y: 402, distance: 37.2
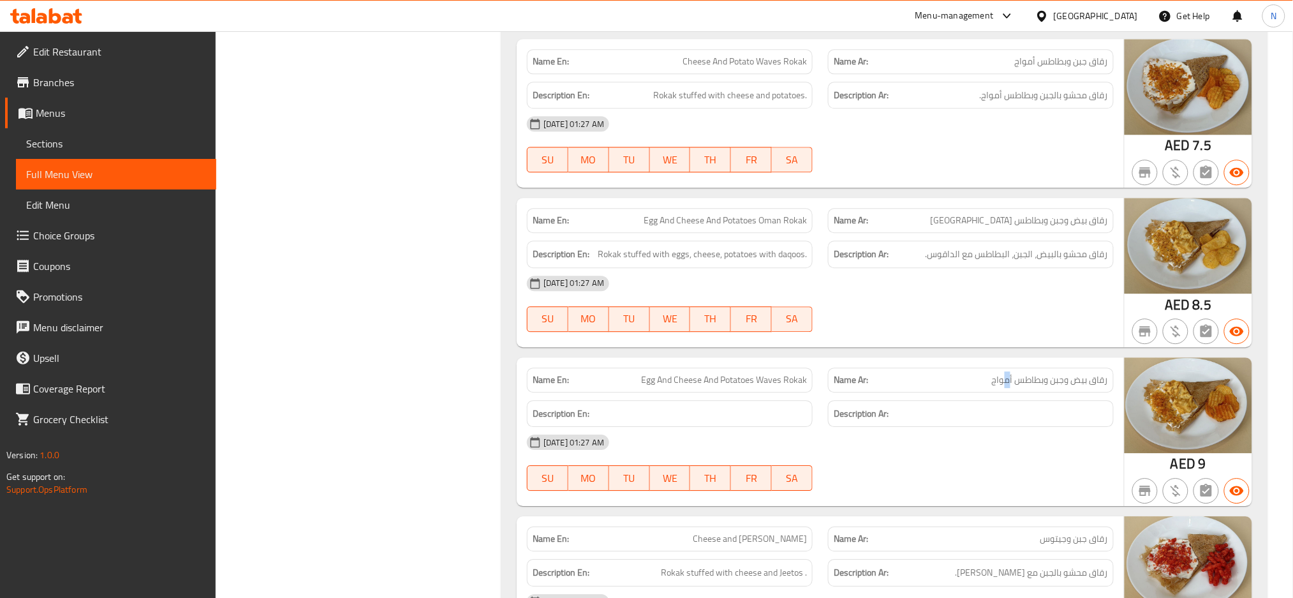
click at [1008, 387] on span "رقاق بيض وجبن وبطاطس أمواج" at bounding box center [1050, 379] width 116 height 13
click at [990, 387] on p "Name Ar: رقاق بيض وجبن وبطاطس أمواج" at bounding box center [971, 379] width 274 height 13
drag, startPoint x: 991, startPoint y: 396, endPoint x: 1046, endPoint y: 394, distance: 54.9
click at [1046, 387] on p "Name Ar: رقاق بيض وجبن وبطاطس أمواج" at bounding box center [971, 379] width 274 height 13
copy span "بطاطس أمواج"
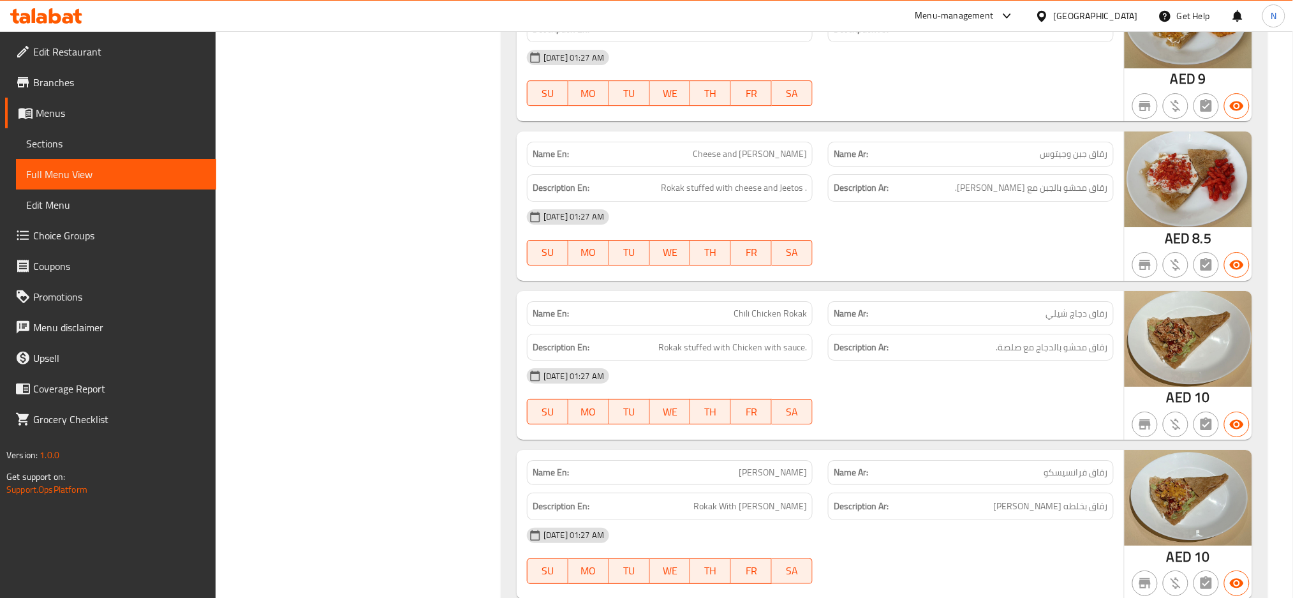
scroll to position [12100, 0]
click at [787, 160] on span "Cheese and [PERSON_NAME]" at bounding box center [750, 153] width 114 height 13
click at [792, 160] on span "Cheese and [PERSON_NAME]" at bounding box center [750, 153] width 114 height 13
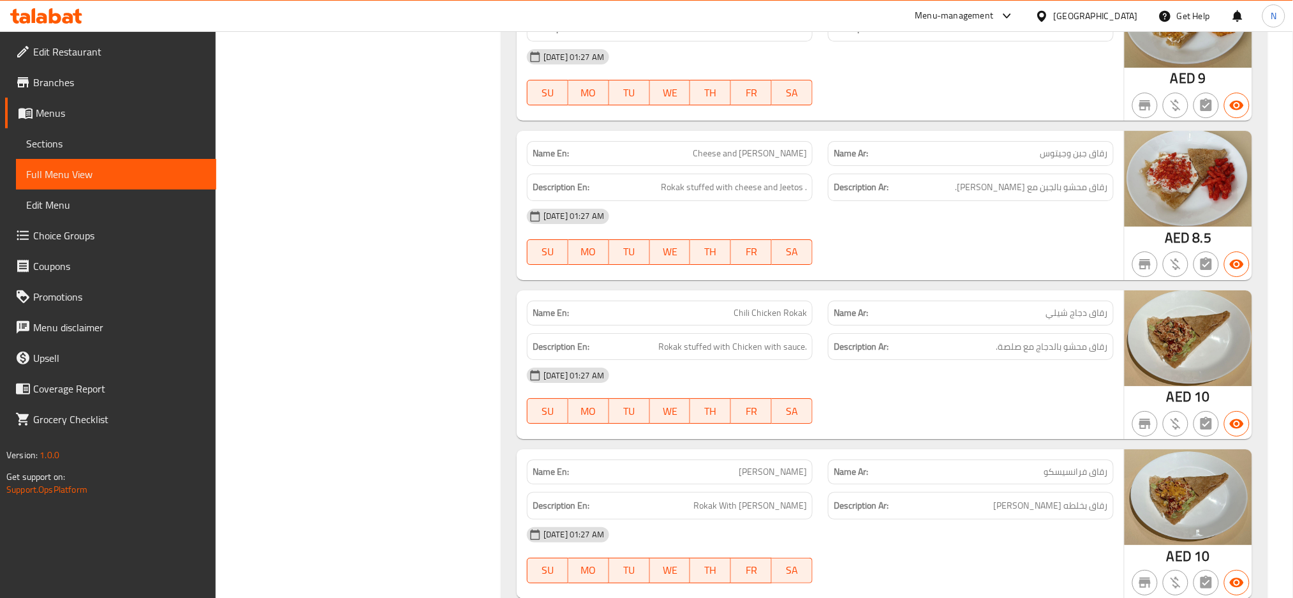
click at [792, 160] on span "Cheese and [PERSON_NAME]" at bounding box center [750, 153] width 114 height 13
click at [1063, 160] on span "رقاق جبن وجيتوس" at bounding box center [1074, 153] width 68 height 13
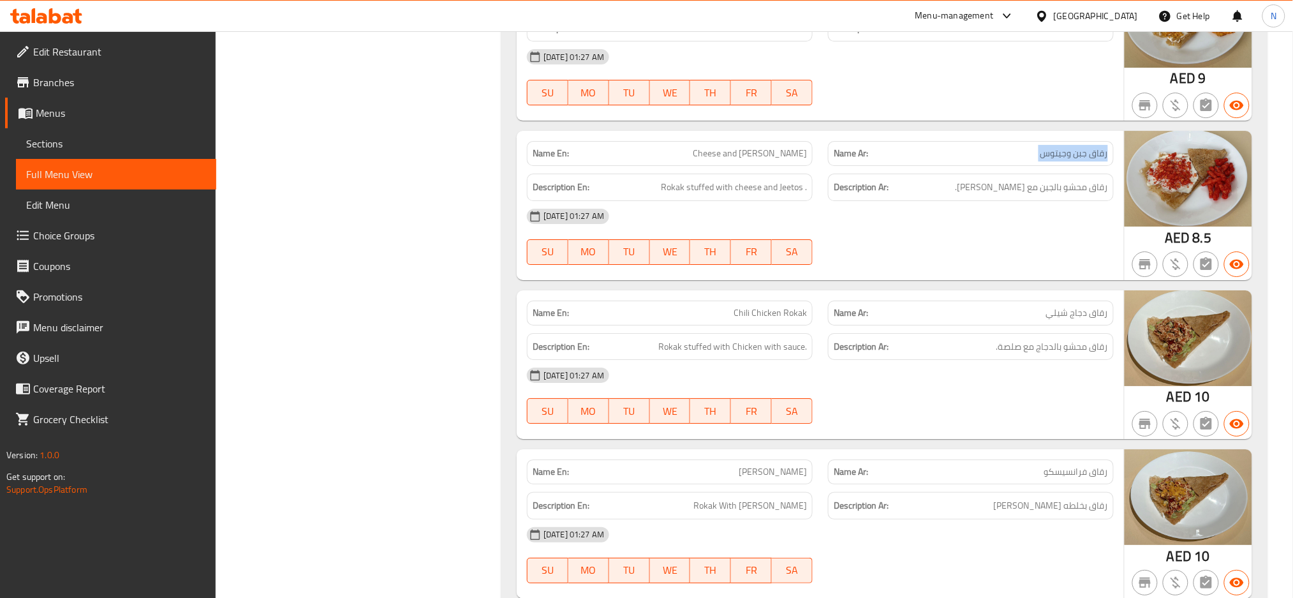
click at [1063, 160] on span "رقاق جبن وجيتوس" at bounding box center [1074, 153] width 68 height 13
copy span "رقاق جبن وجيتوس"
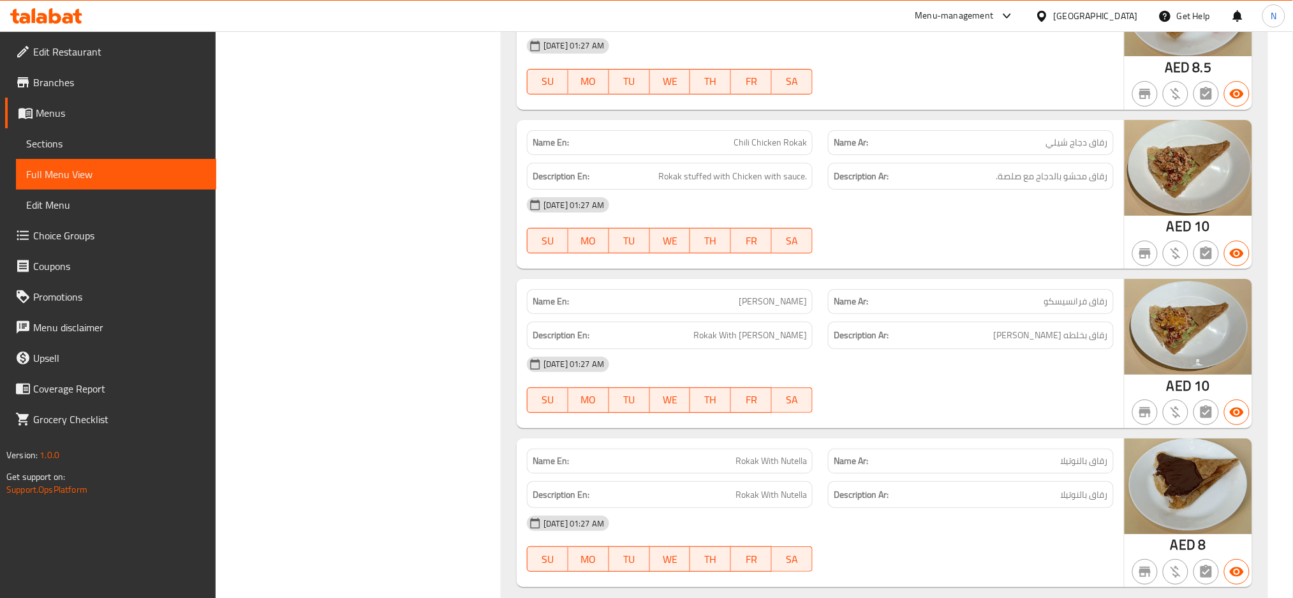
scroll to position [12327, 0]
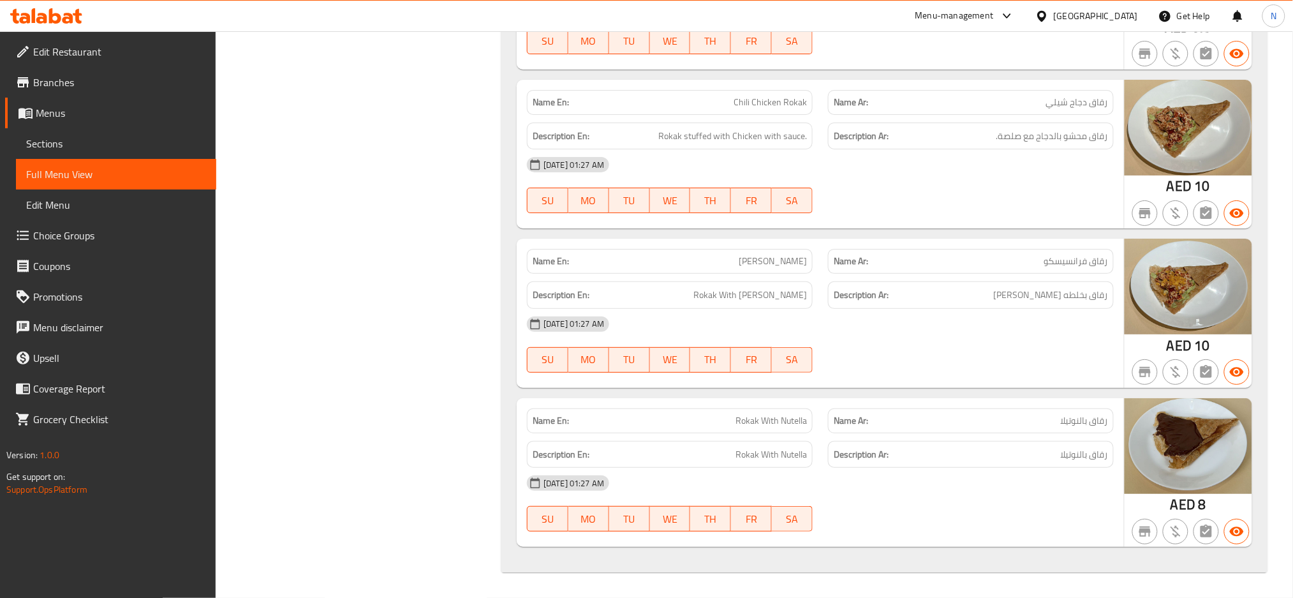
click at [758, 423] on span "Rokak With Nutella" at bounding box center [771, 420] width 71 height 13
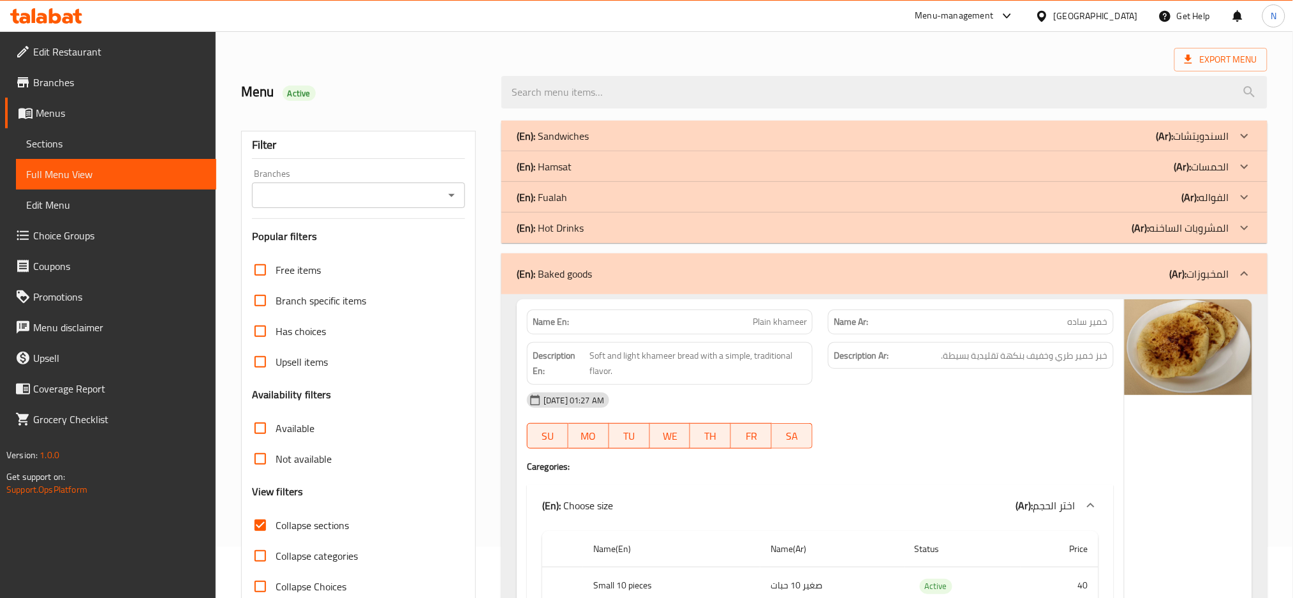
scroll to position [0, 0]
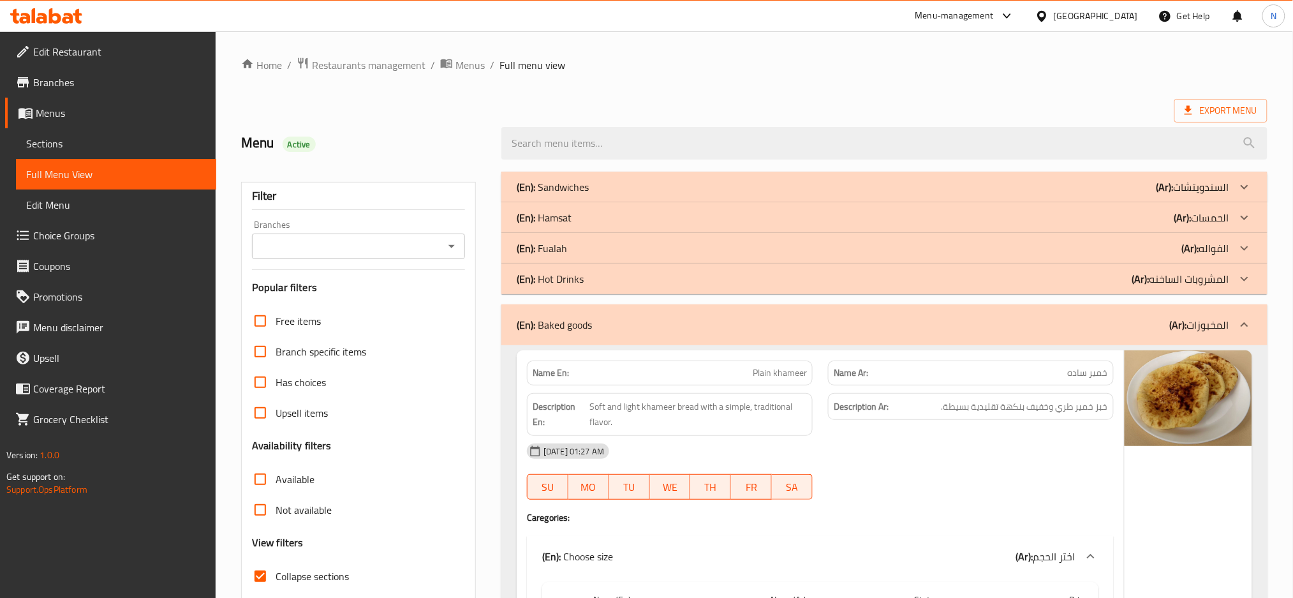
click at [863, 313] on div "(En): Baked goods (Ar): المخبوزات" at bounding box center [884, 324] width 766 height 41
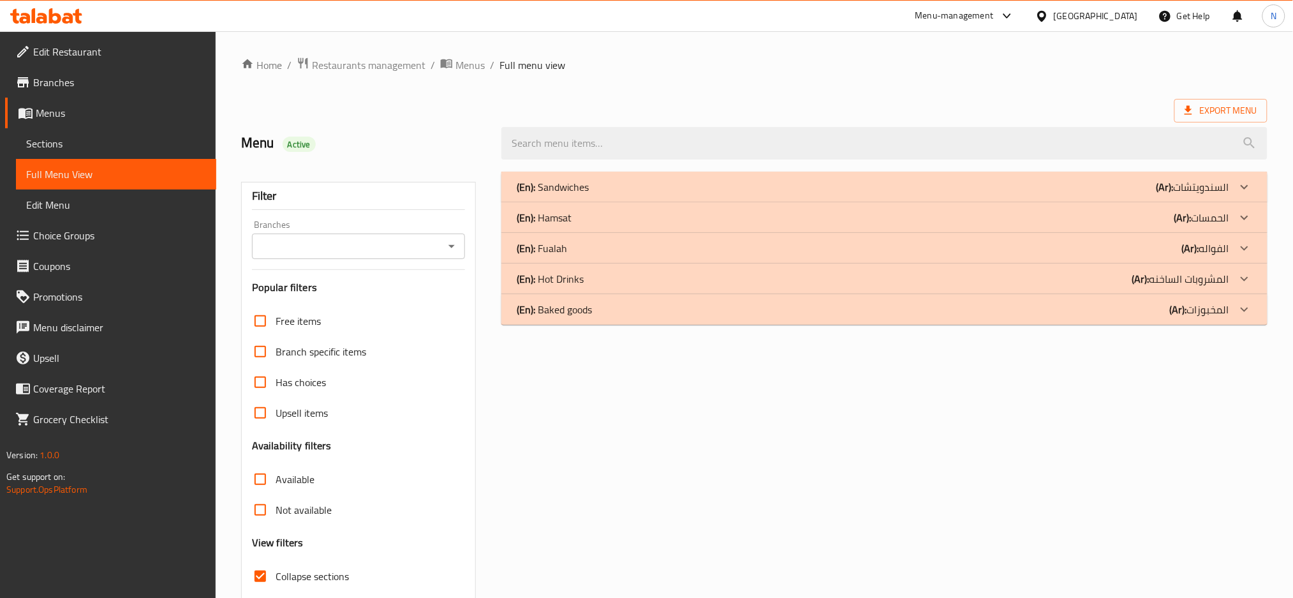
click at [752, 178] on div "(En): Sandwiches (Ar): السندويتشات" at bounding box center [884, 187] width 766 height 31
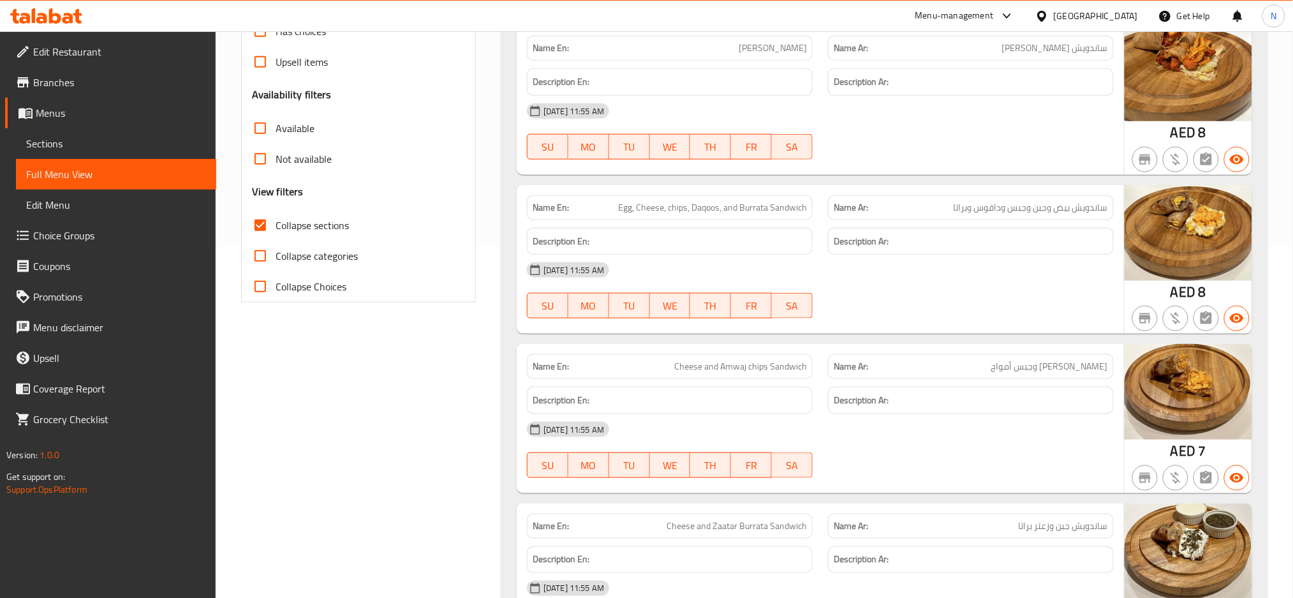
scroll to position [362, 0]
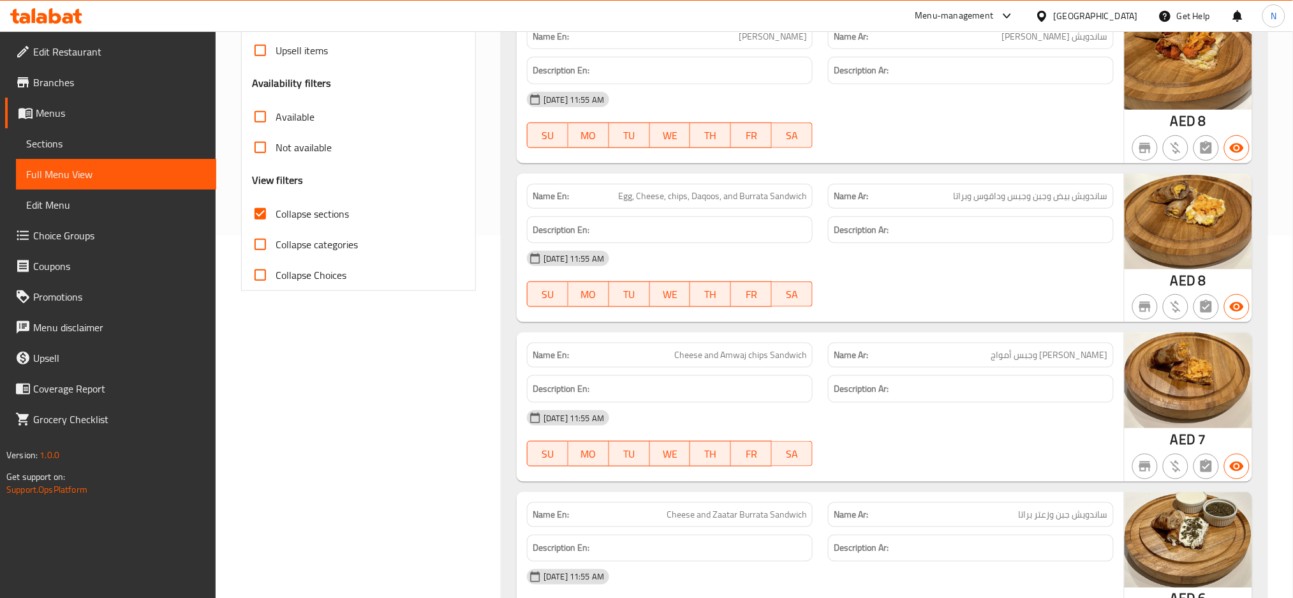
click at [1042, 197] on span "ساندويش بيض وجبن وجبس وداقوس وبراتا" at bounding box center [1031, 195] width 154 height 13
copy span "ساندويش بيض وجبن وجبس وداقوس وبراتا"
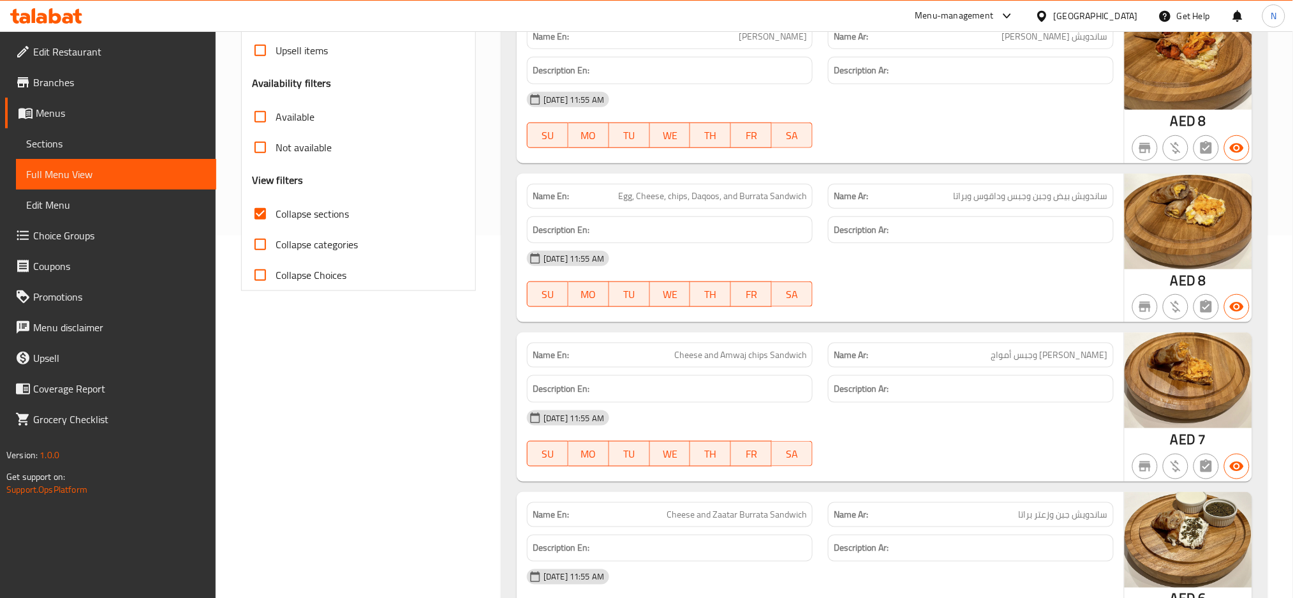
click at [873, 191] on p "Name Ar: ساندويش بيض وجبن وجبس وداقوس وبراتا" at bounding box center [971, 195] width 274 height 13
click at [769, 192] on span "Egg, Cheese, chips, Daqoos, and Burrata Sandwich" at bounding box center [712, 195] width 189 height 13
click at [1009, 358] on span "ساندويش جبن وجبس أمواج" at bounding box center [1049, 354] width 117 height 13
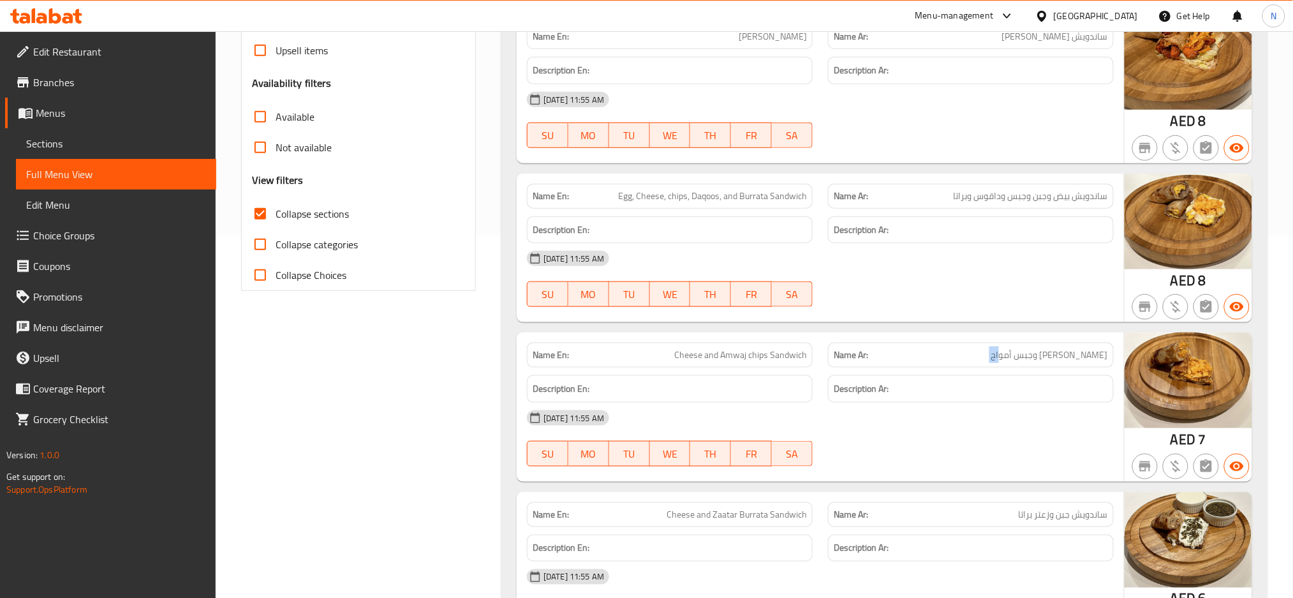
click at [1009, 358] on span "ساندويش جبن وجبس أمواج" at bounding box center [1049, 354] width 117 height 13
click at [1050, 355] on span "ساندويش جبن وجبس أمواج" at bounding box center [1049, 354] width 117 height 13
drag, startPoint x: 1050, startPoint y: 355, endPoint x: 1009, endPoint y: 360, distance: 41.7
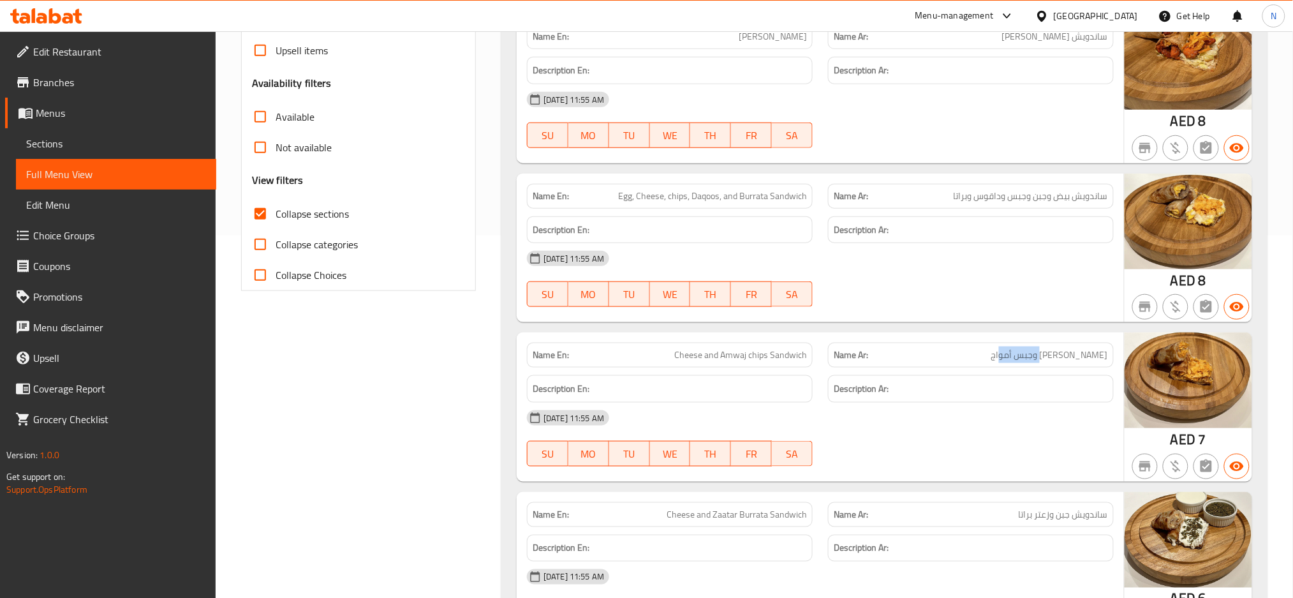
click at [1009, 360] on p "Name Ar: ساندويش جبن وجبس أمواج" at bounding box center [971, 354] width 274 height 13
copy span "جبس أمواج"
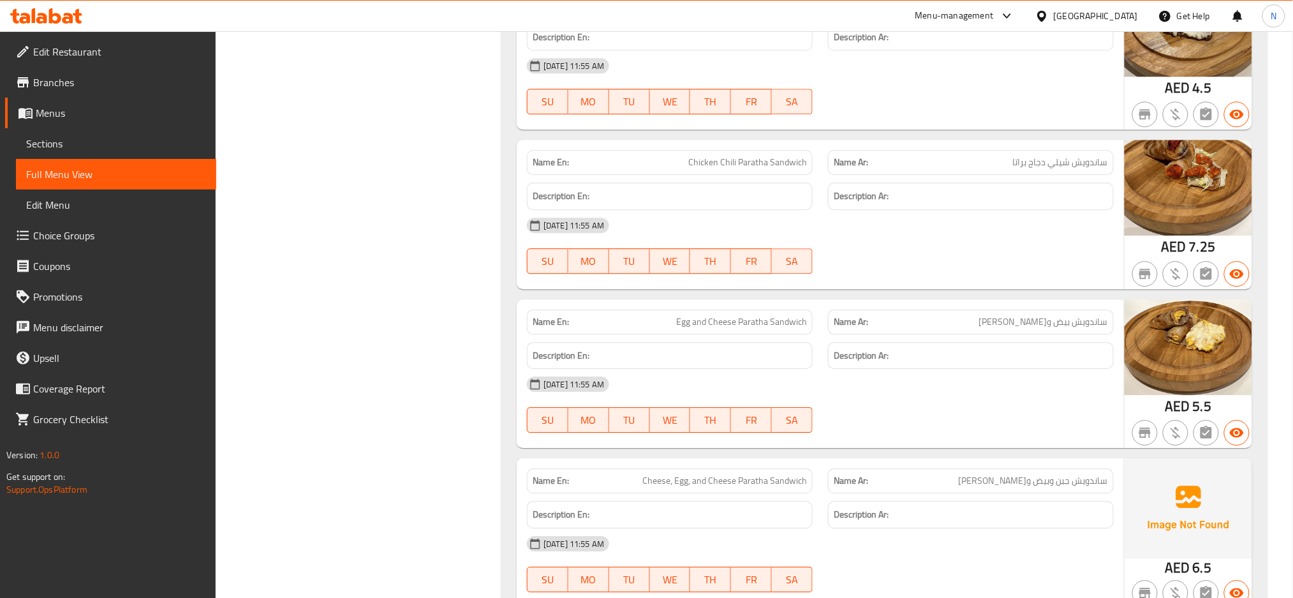
scroll to position [1201, 0]
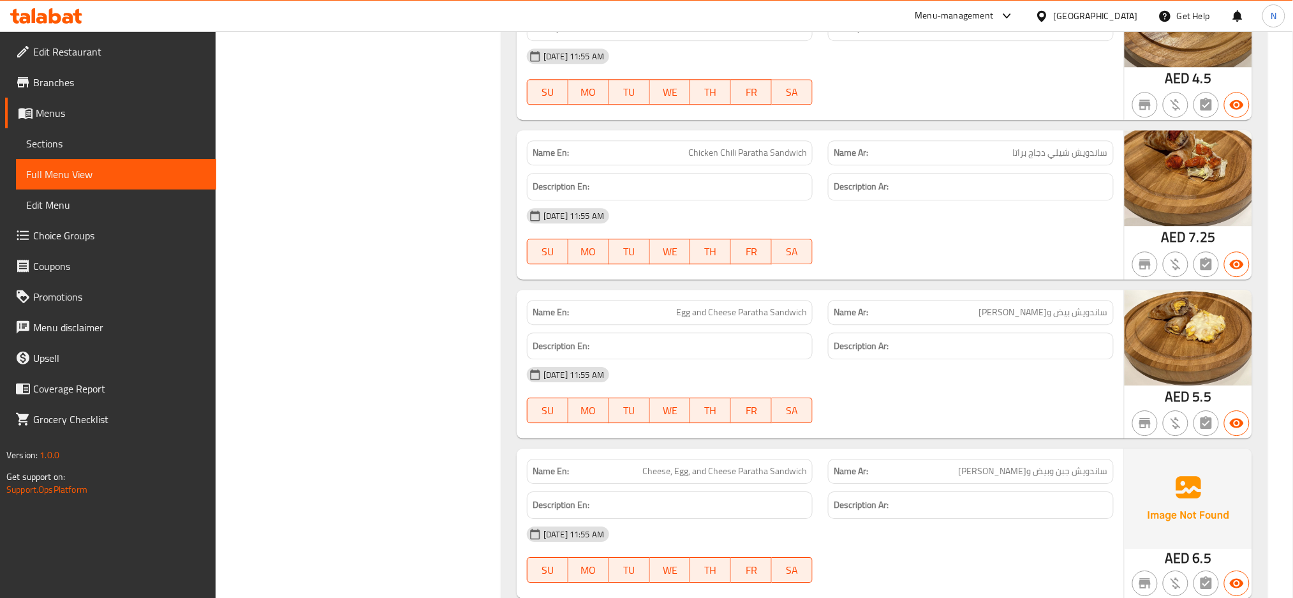
drag, startPoint x: 1026, startPoint y: 471, endPoint x: 1007, endPoint y: 469, distance: 19.8
click at [1007, 469] on span "ساندويش جبن وبيض وجبن براتا" at bounding box center [1033, 470] width 149 height 13
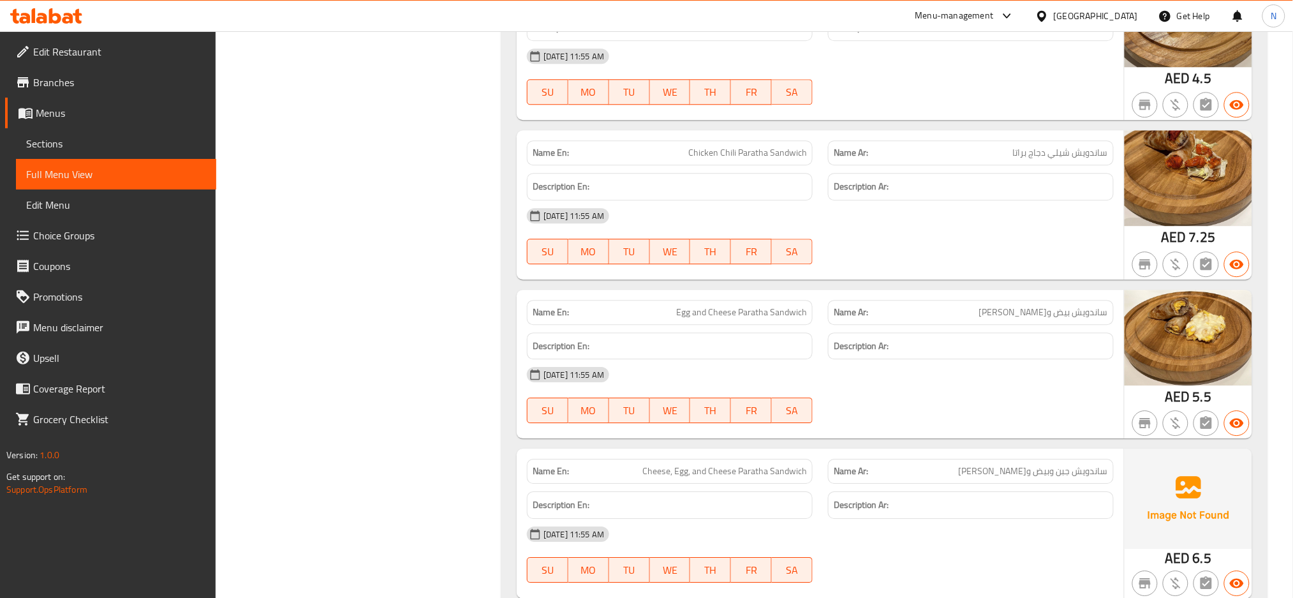
click at [1027, 474] on span "ساندويش جبن وبيض وجبن براتا" at bounding box center [1033, 470] width 149 height 13
drag, startPoint x: 1027, startPoint y: 474, endPoint x: 992, endPoint y: 477, distance: 35.2
click at [992, 477] on p "Name Ar: ساندويش جبن وبيض وجبن براتا" at bounding box center [971, 470] width 274 height 13
copy span "جبن براتا"
click at [1072, 471] on span "ساندويش جبن وبيض وجبن براتا" at bounding box center [1033, 470] width 149 height 13
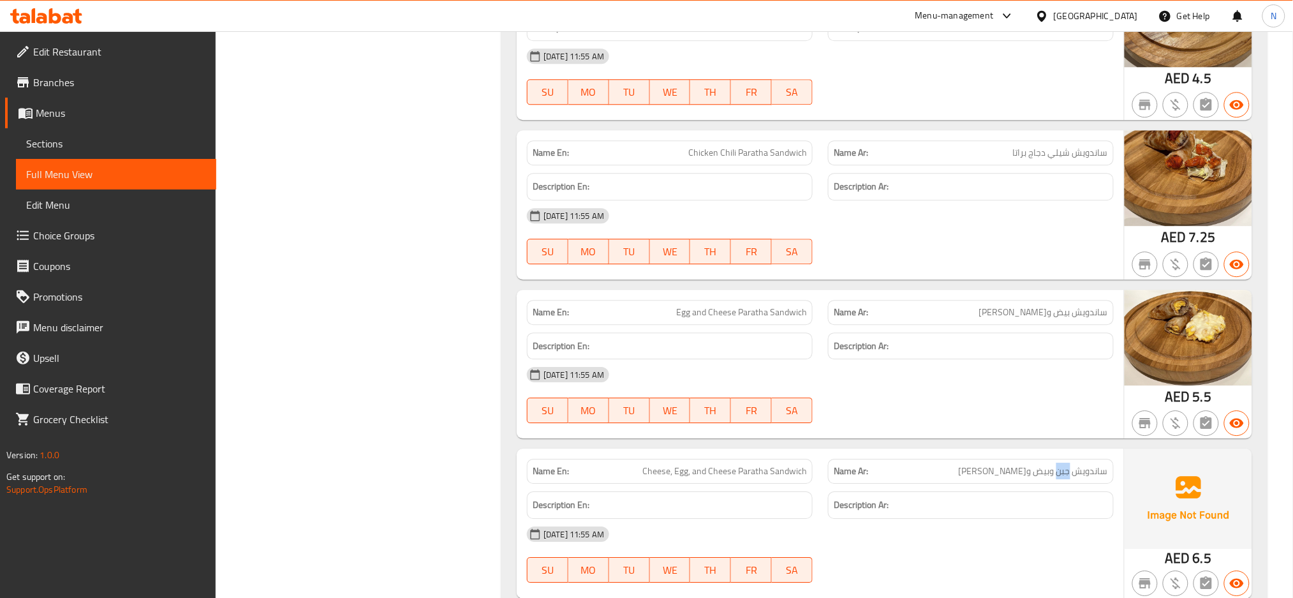
click at [1072, 471] on span "ساندويش جبن وبيض وجبن براتا" at bounding box center [1033, 470] width 149 height 13
copy span "ساندويش جبن وبيض وجبن براتا"
click at [1054, 367] on div "[DATE] 11:55 AM" at bounding box center [820, 374] width 602 height 31
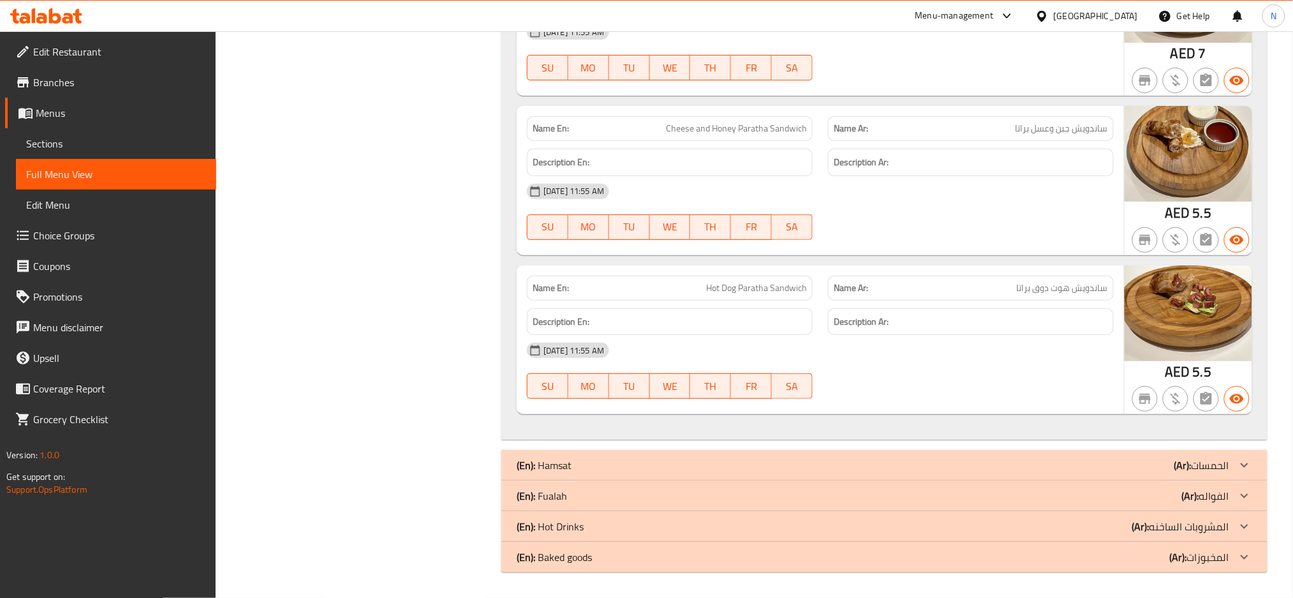
scroll to position [1863, 0]
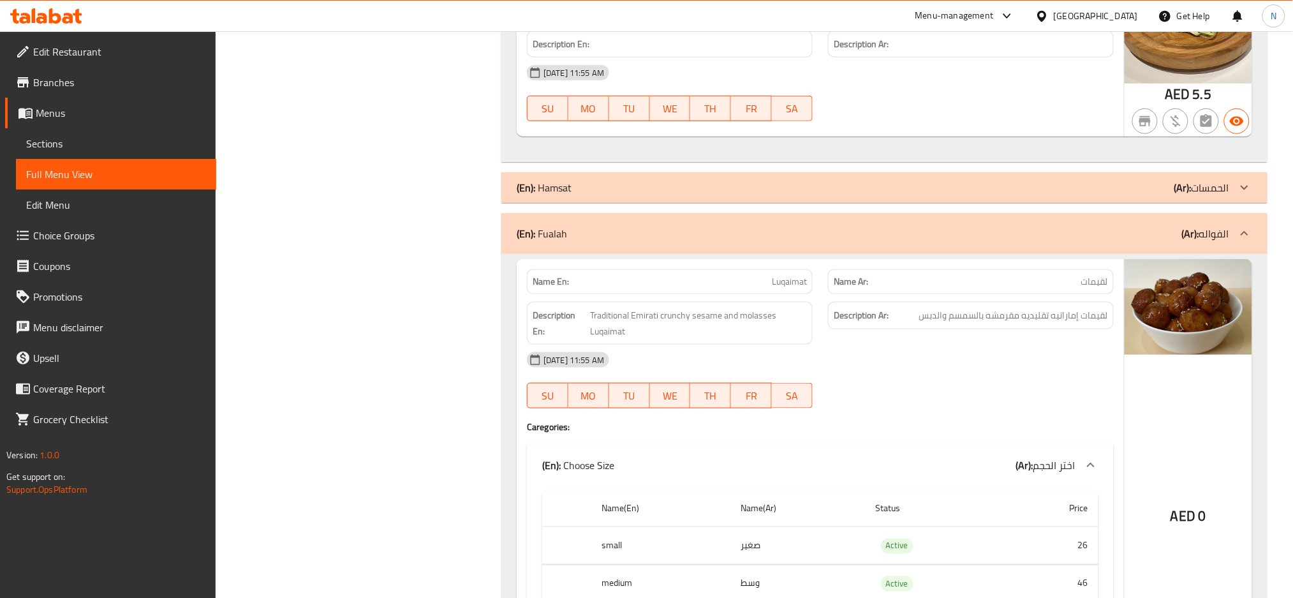
scroll to position [2146, 0]
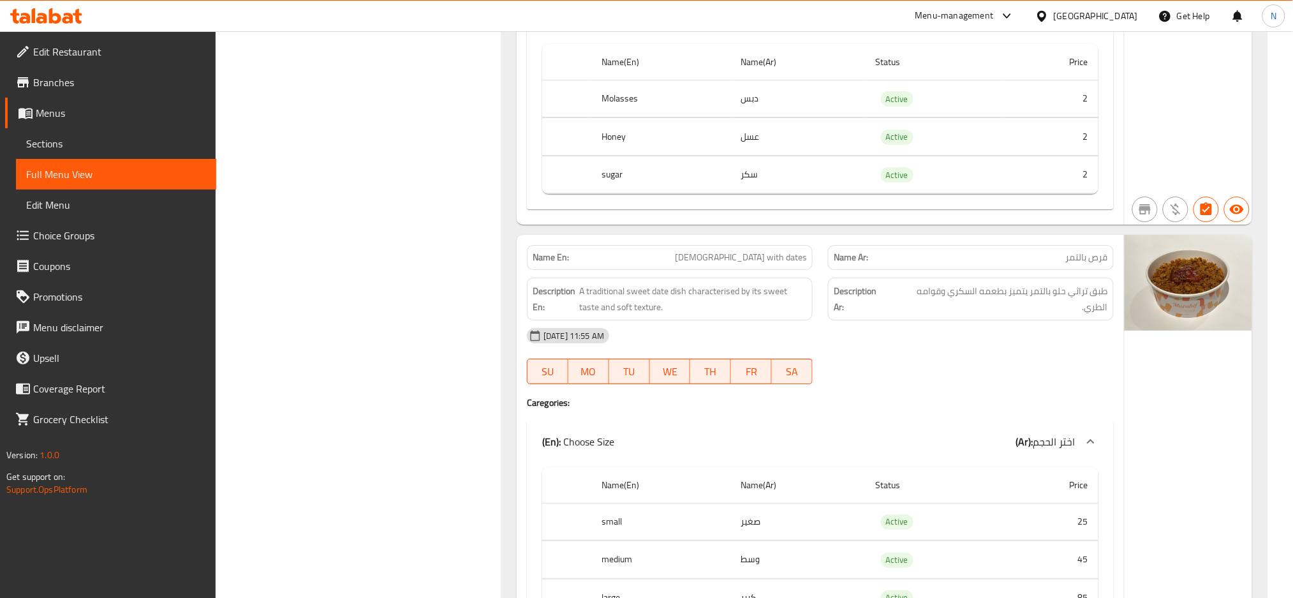
scroll to position [6891, 0]
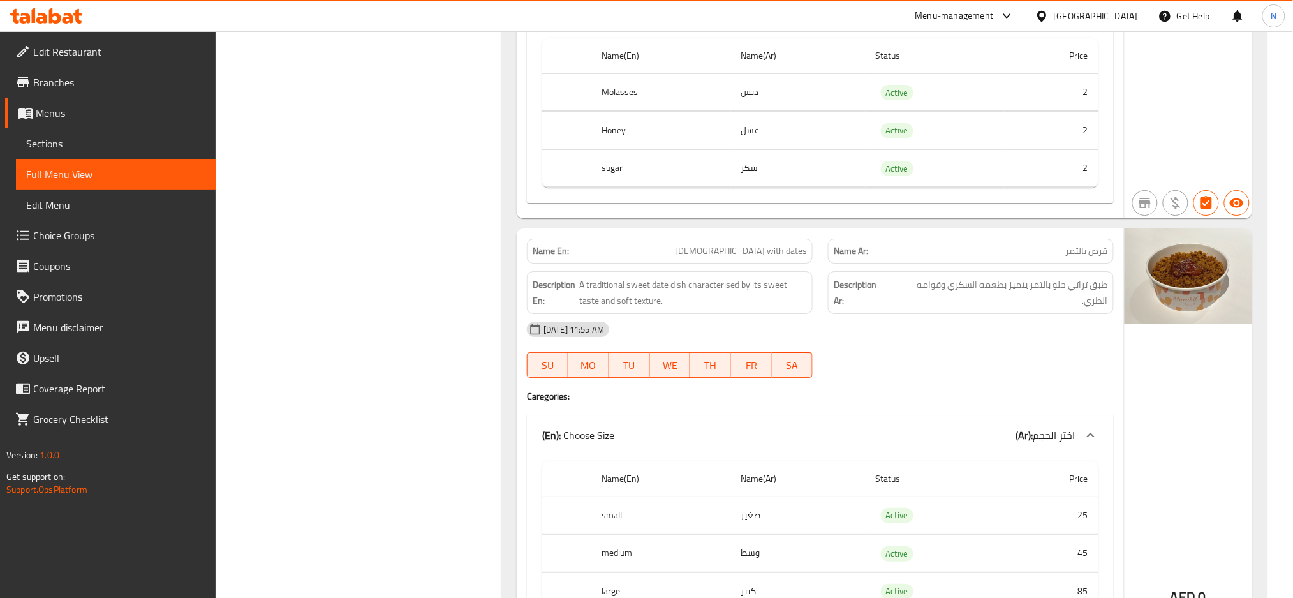
click at [778, 258] on span "[DEMOGRAPHIC_DATA] with dates" at bounding box center [741, 250] width 132 height 13
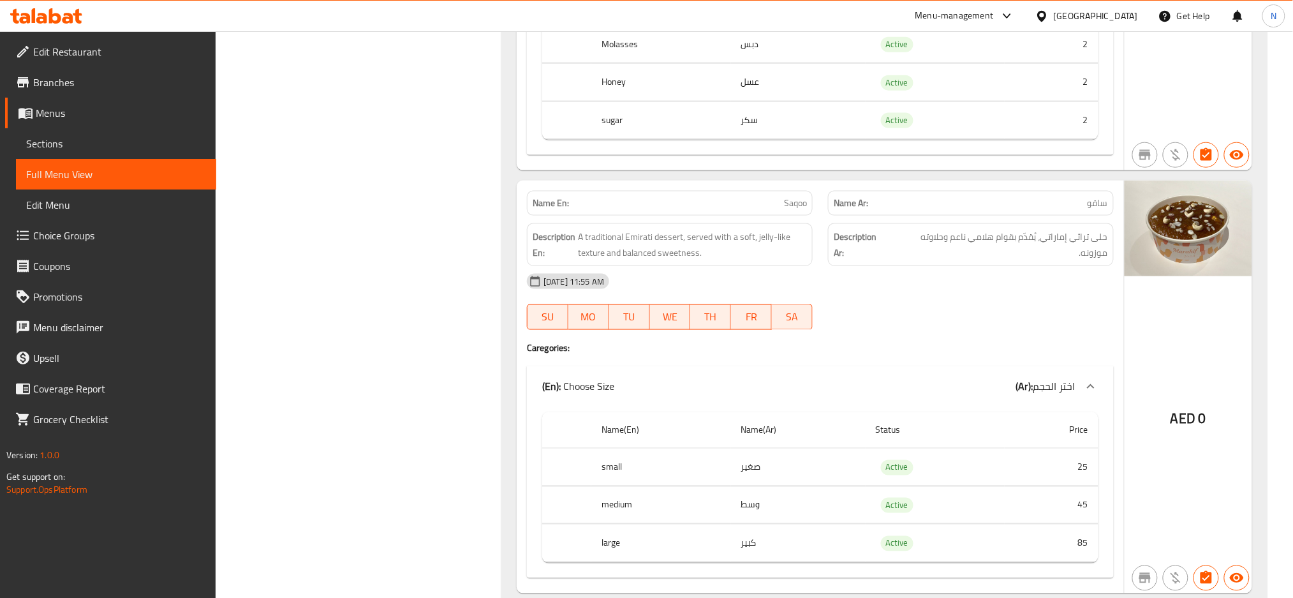
scroll to position [7622, 0]
drag, startPoint x: 950, startPoint y: 248, endPoint x: 942, endPoint y: 240, distance: 10.8
click at [942, 240] on span "حلى تراثي إماراتي، يُقدّم بقوام هلامي ناعم وحلاوته موزونه." at bounding box center [999, 243] width 217 height 31
click at [950, 246] on span "حلى تراثي إماراتي، يُقدّم بقوام هلامي ناعم وحلاوته موزونه." at bounding box center [999, 243] width 217 height 31
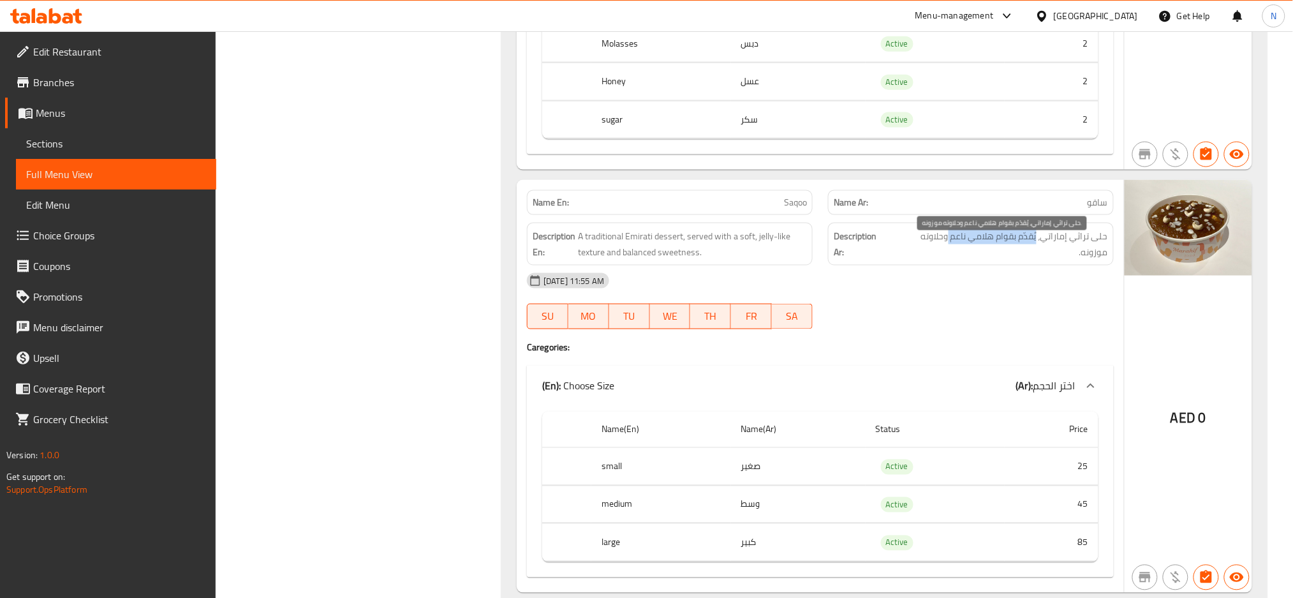
drag, startPoint x: 950, startPoint y: 246, endPoint x: 1039, endPoint y: 243, distance: 88.7
click at [1039, 243] on span "حلى تراثي إماراتي، يُقدّم بقوام هلامي ناعم وحلاوته موزونه." at bounding box center [999, 243] width 217 height 31
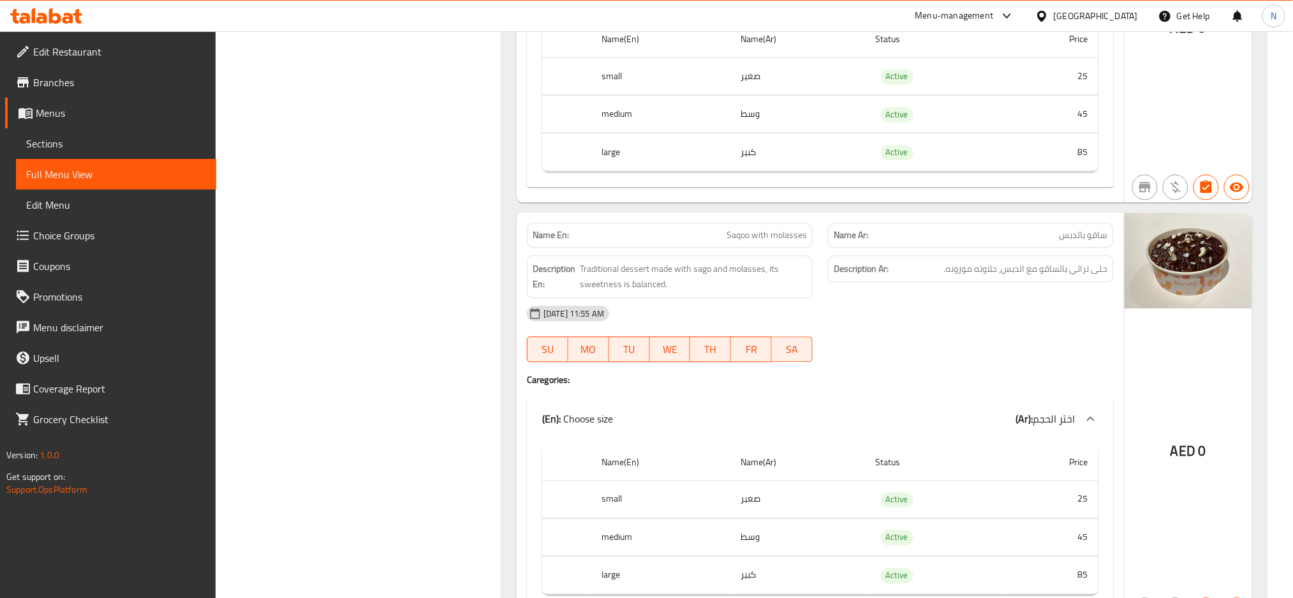
scroll to position [8013, 0]
drag, startPoint x: 1070, startPoint y: 279, endPoint x: 1114, endPoint y: 281, distance: 43.4
click at [1114, 281] on div "Description Ar: حلى تراثي بالساقو مع الدبس، حلاوته موزونه." at bounding box center [971, 268] width 286 height 27
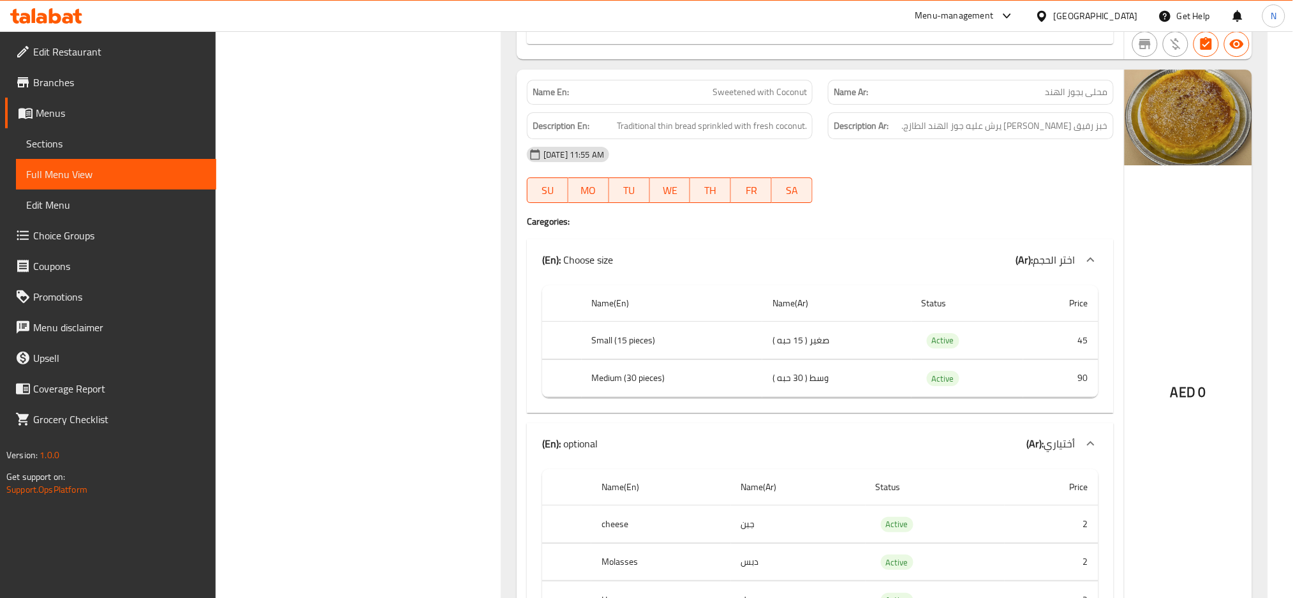
scroll to position [8579, 0]
click at [1084, 98] on span "محلى بجوز الهند" at bounding box center [1077, 91] width 63 height 13
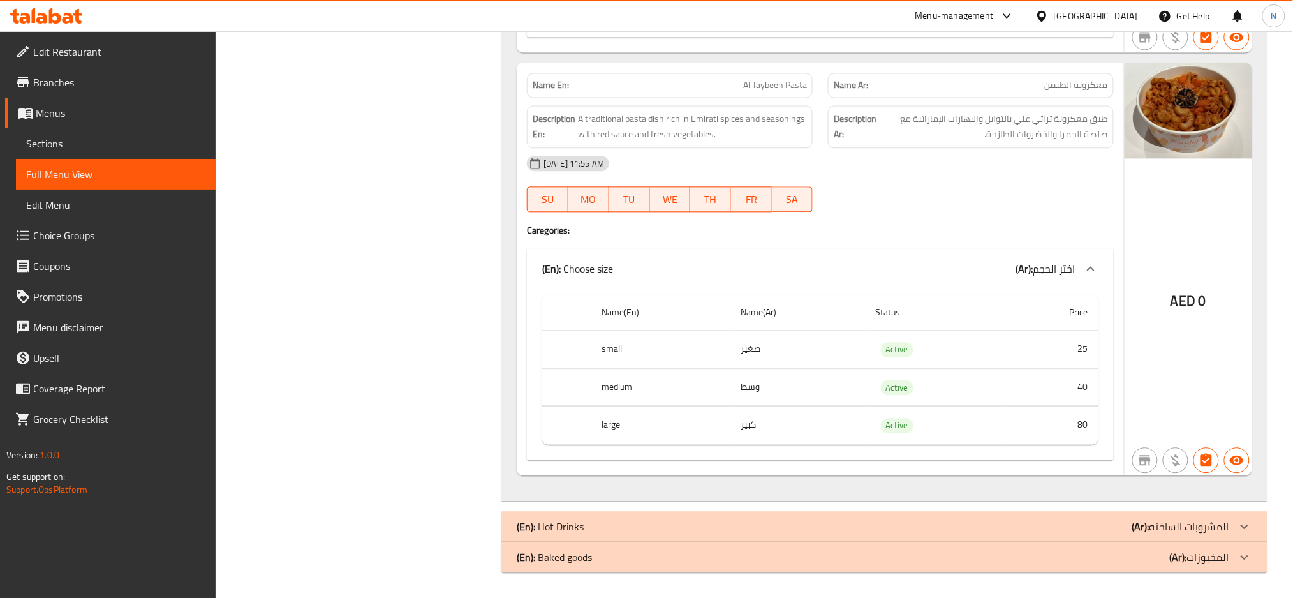
scroll to position [11572, 0]
click at [787, 79] on span "Al Taybeen Pasta" at bounding box center [775, 84] width 64 height 13
click at [1059, 462] on div "Name En: Al Taybeen Pasta Name Ar: معكرونه الطيبين Description En: A traditiona…" at bounding box center [820, 269] width 607 height 413
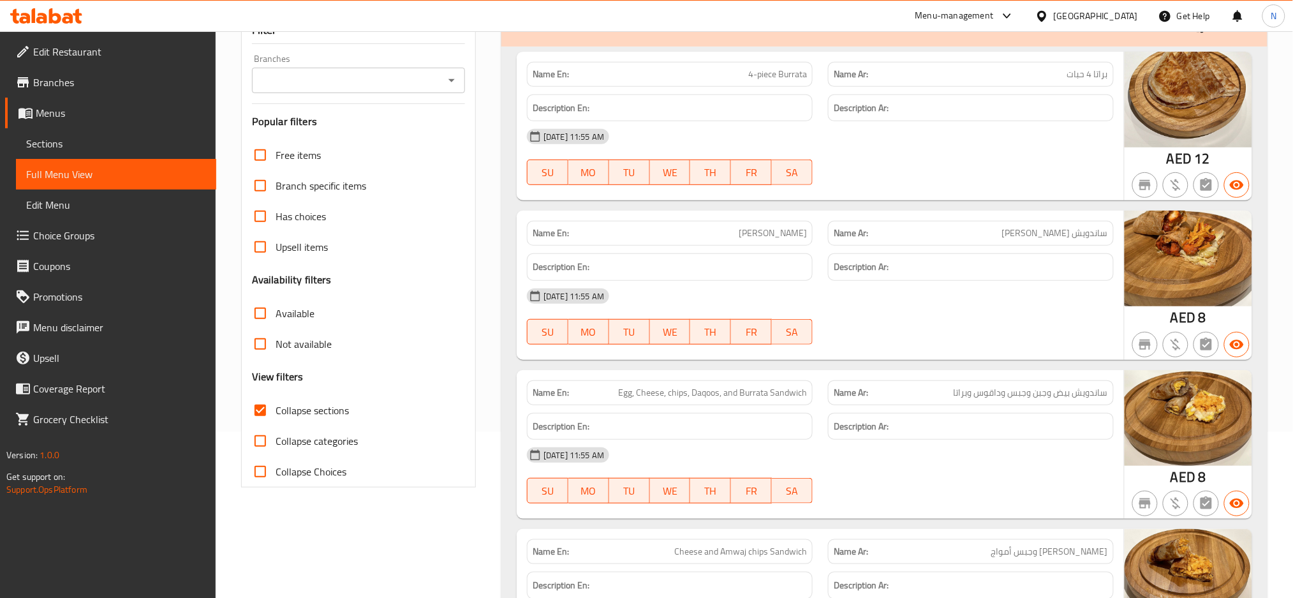
scroll to position [0, 0]
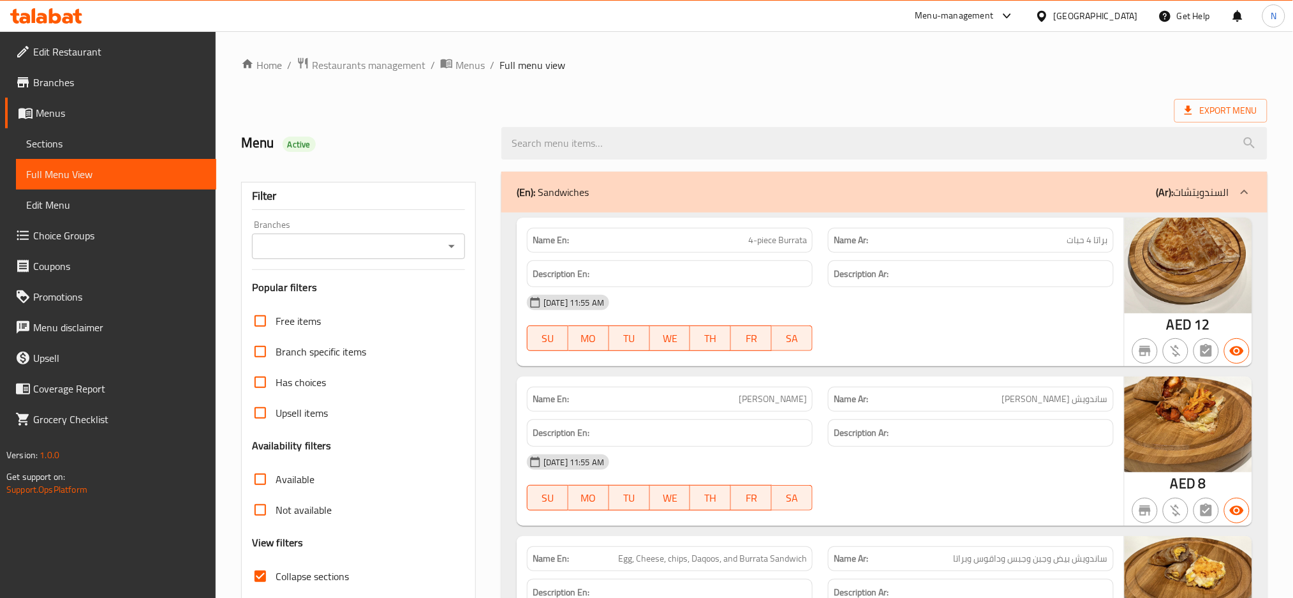
click at [320, 576] on span "Collapse sections" at bounding box center [312, 575] width 73 height 15
click at [276, 576] on input "Collapse sections" at bounding box center [260, 576] width 31 height 31
click at [320, 576] on span "Collapse sections" at bounding box center [312, 575] width 73 height 15
click at [276, 576] on input "Collapse sections" at bounding box center [260, 576] width 31 height 31
checkbox input "true"
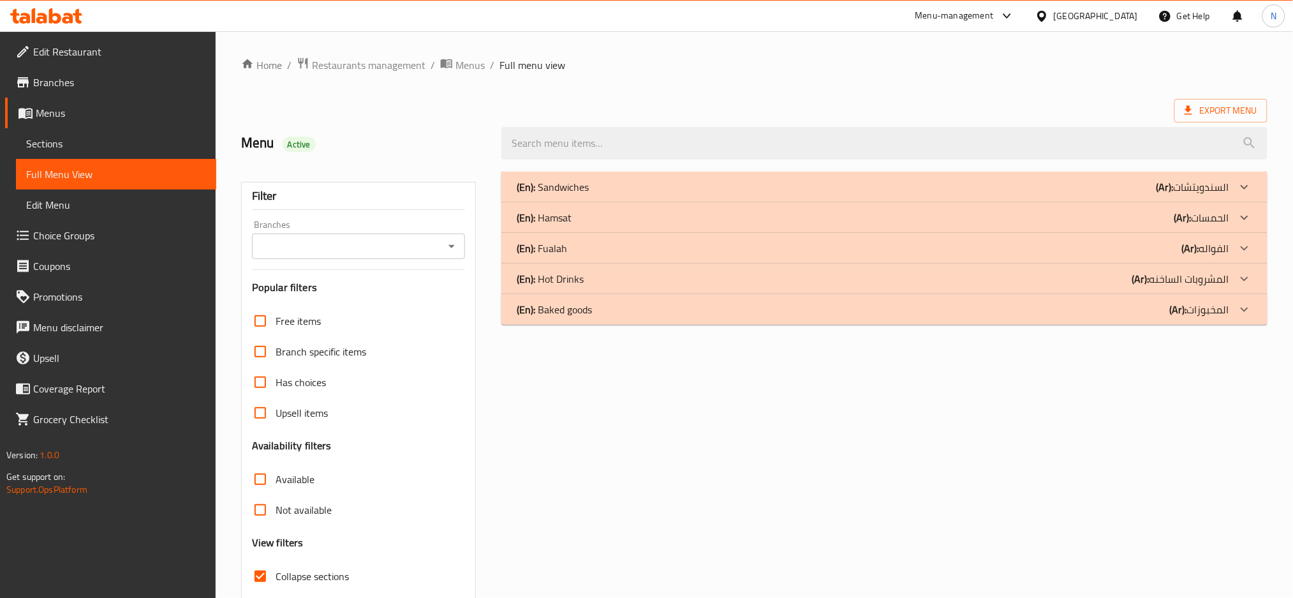
click at [589, 195] on div "(En): Hamsat (Ar): الحمسات" at bounding box center [873, 186] width 713 height 15
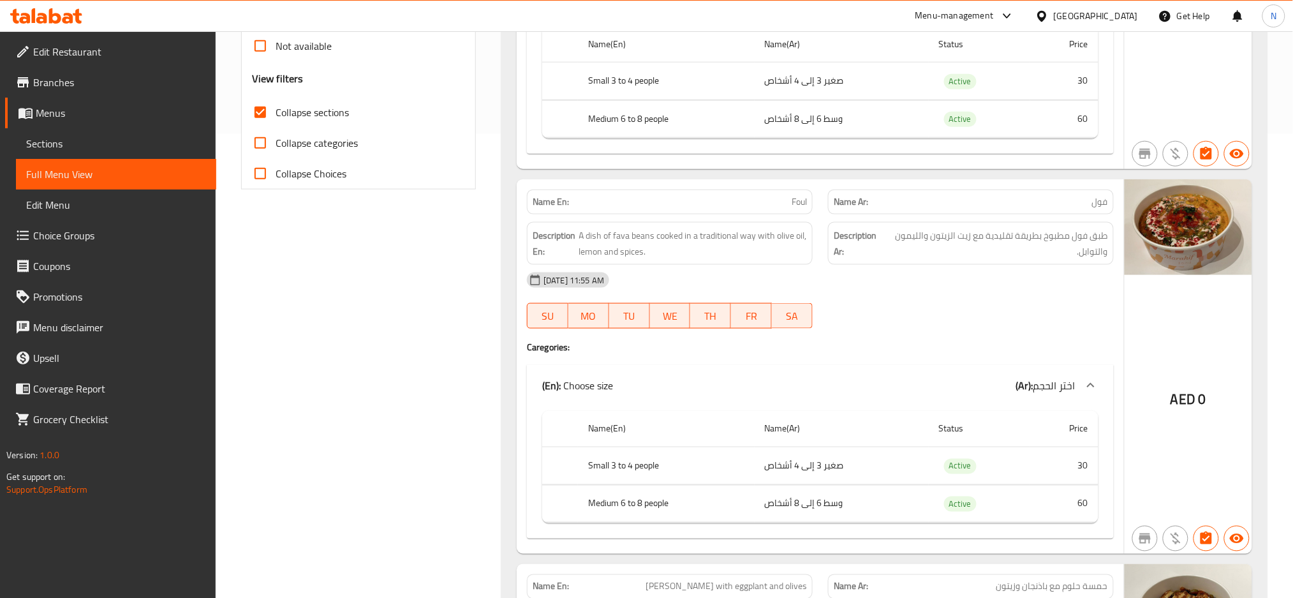
scroll to position [464, 0]
click at [1079, 239] on span "طبق فول مطبوخ بطريقة تقليدية مع زيت الزيتون والليمون والتوابل." at bounding box center [997, 242] width 222 height 31
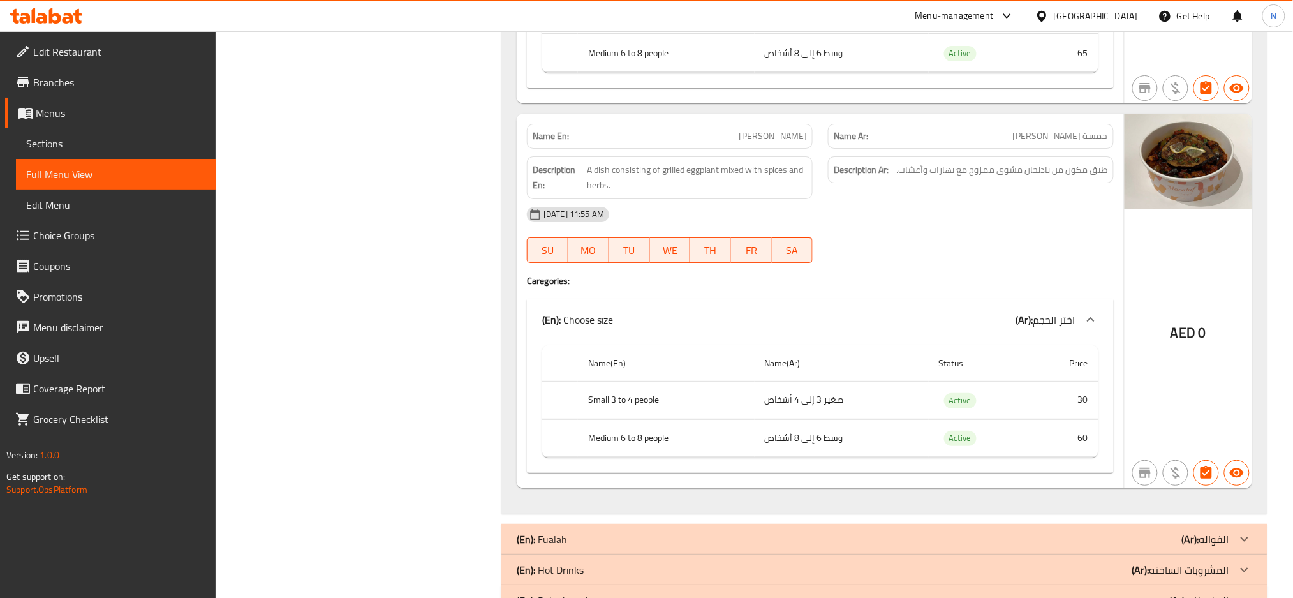
scroll to position [1692, 0]
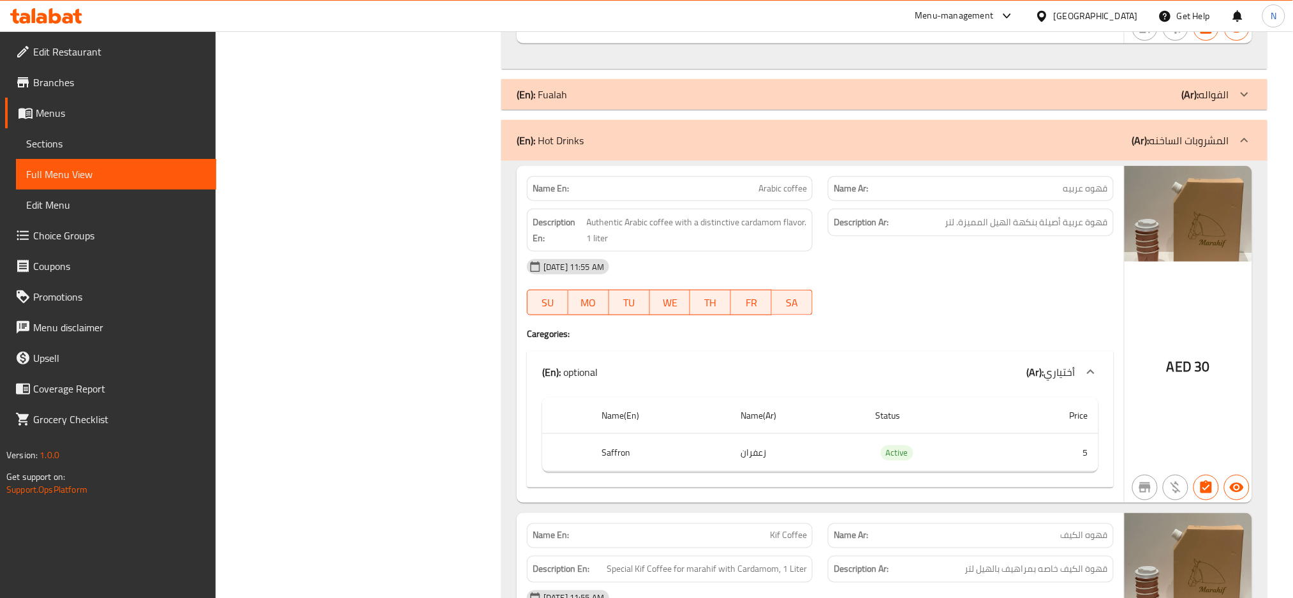
scroll to position [2208, 0]
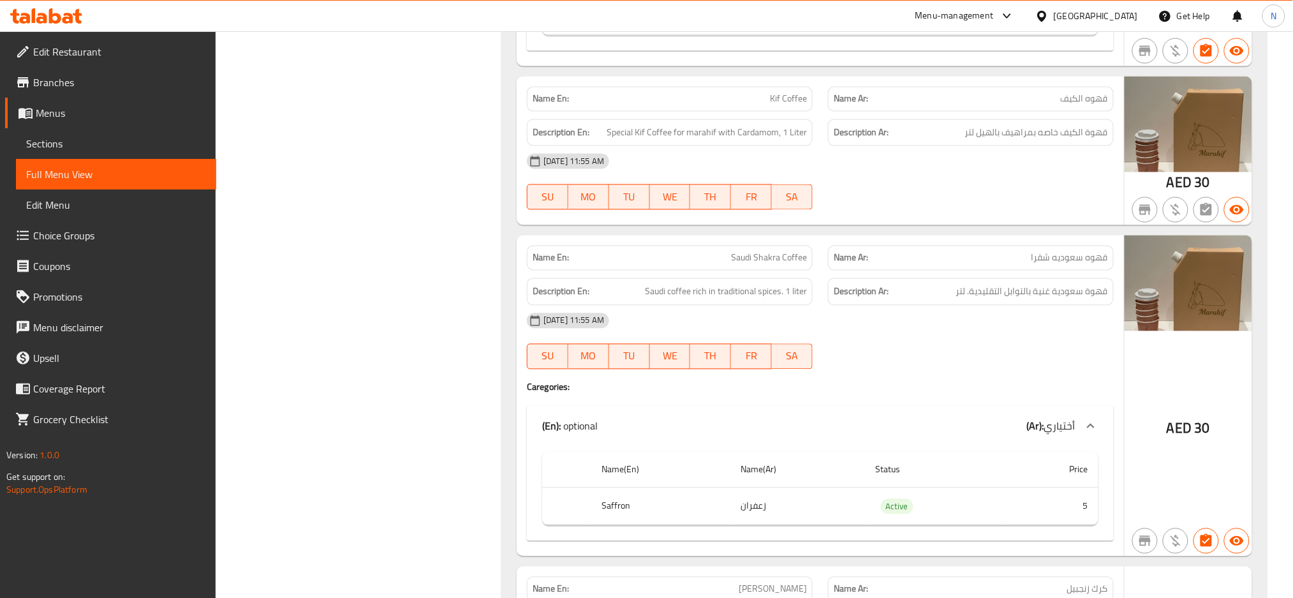
scroll to position [2621, 0]
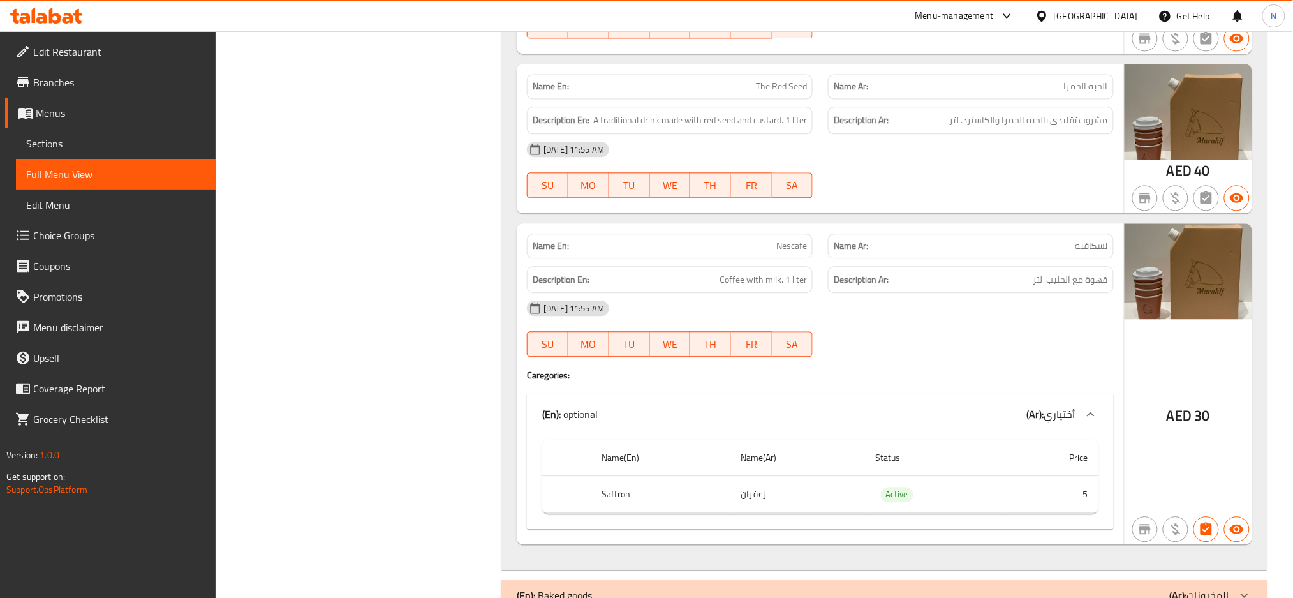
scroll to position [4530, 0]
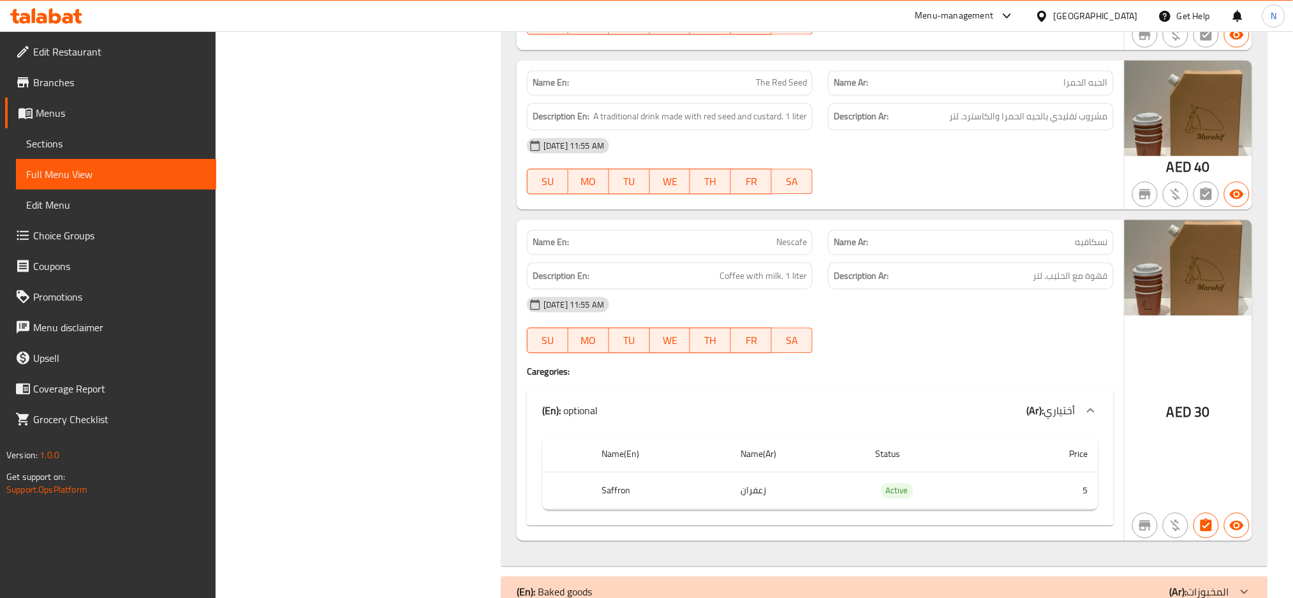
click at [1104, 83] on span "الحبه الحمرا" at bounding box center [1086, 82] width 44 height 13
drag, startPoint x: 1002, startPoint y: 119, endPoint x: 1120, endPoint y: 129, distance: 117.9
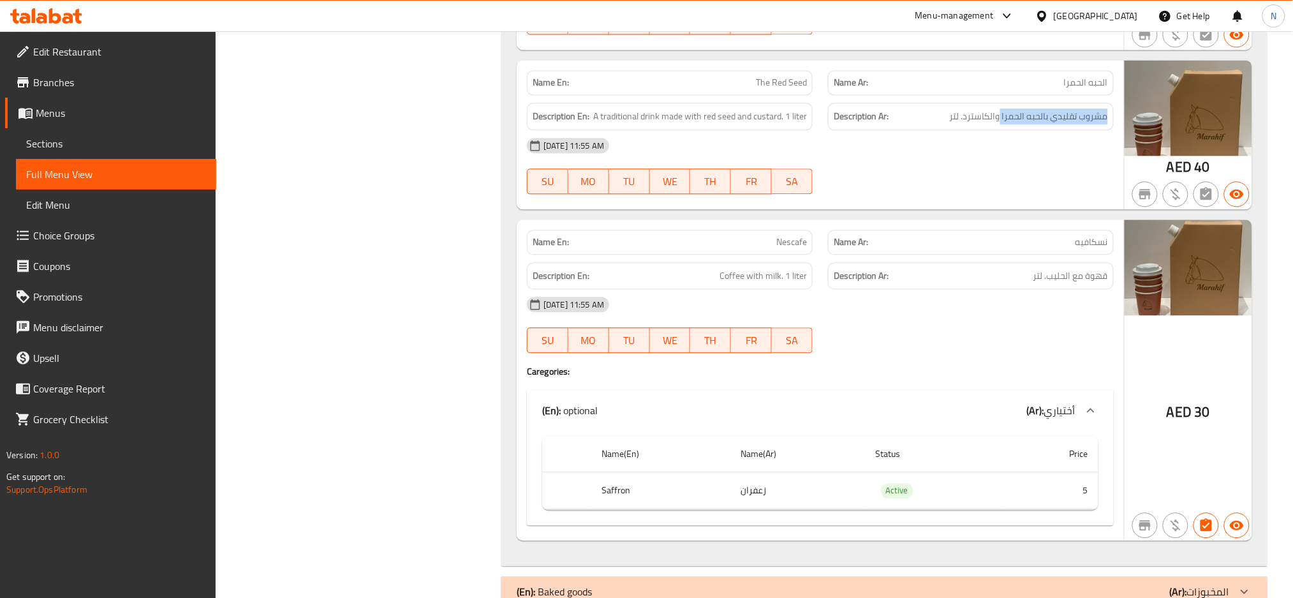
click at [1120, 129] on div "Description Ar: مشروب تقليدي بالحبه الحمرا والكاسترد. لتر" at bounding box center [970, 116] width 301 height 43
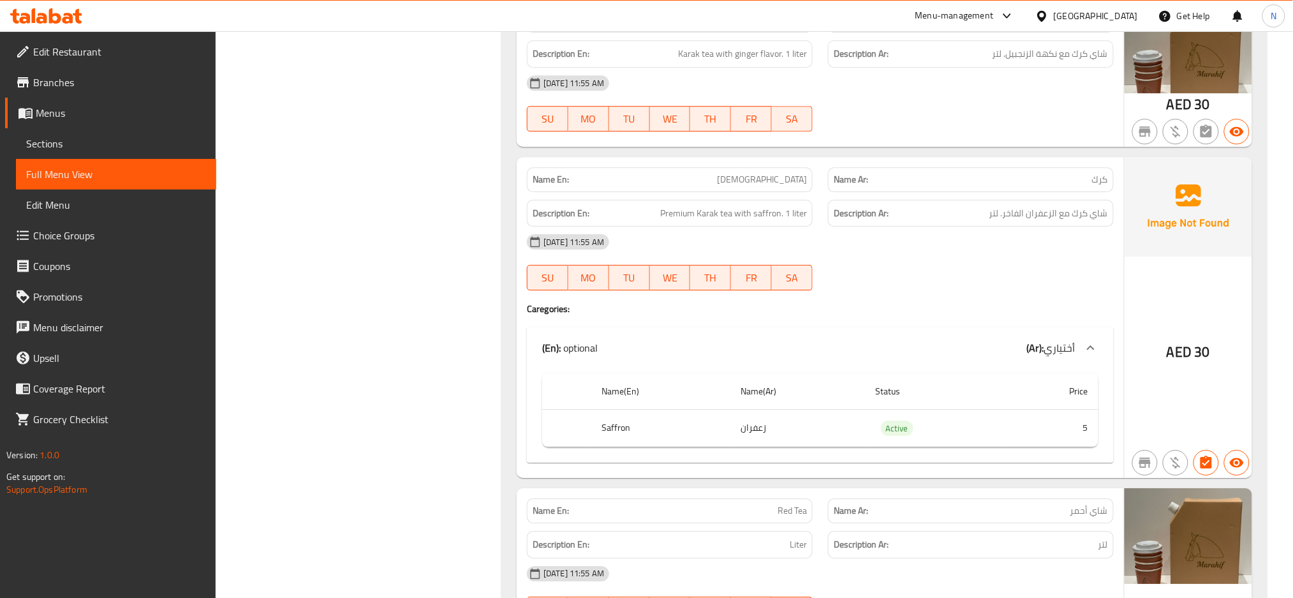
scroll to position [3132, 0]
